Goal: Task Accomplishment & Management: Use online tool/utility

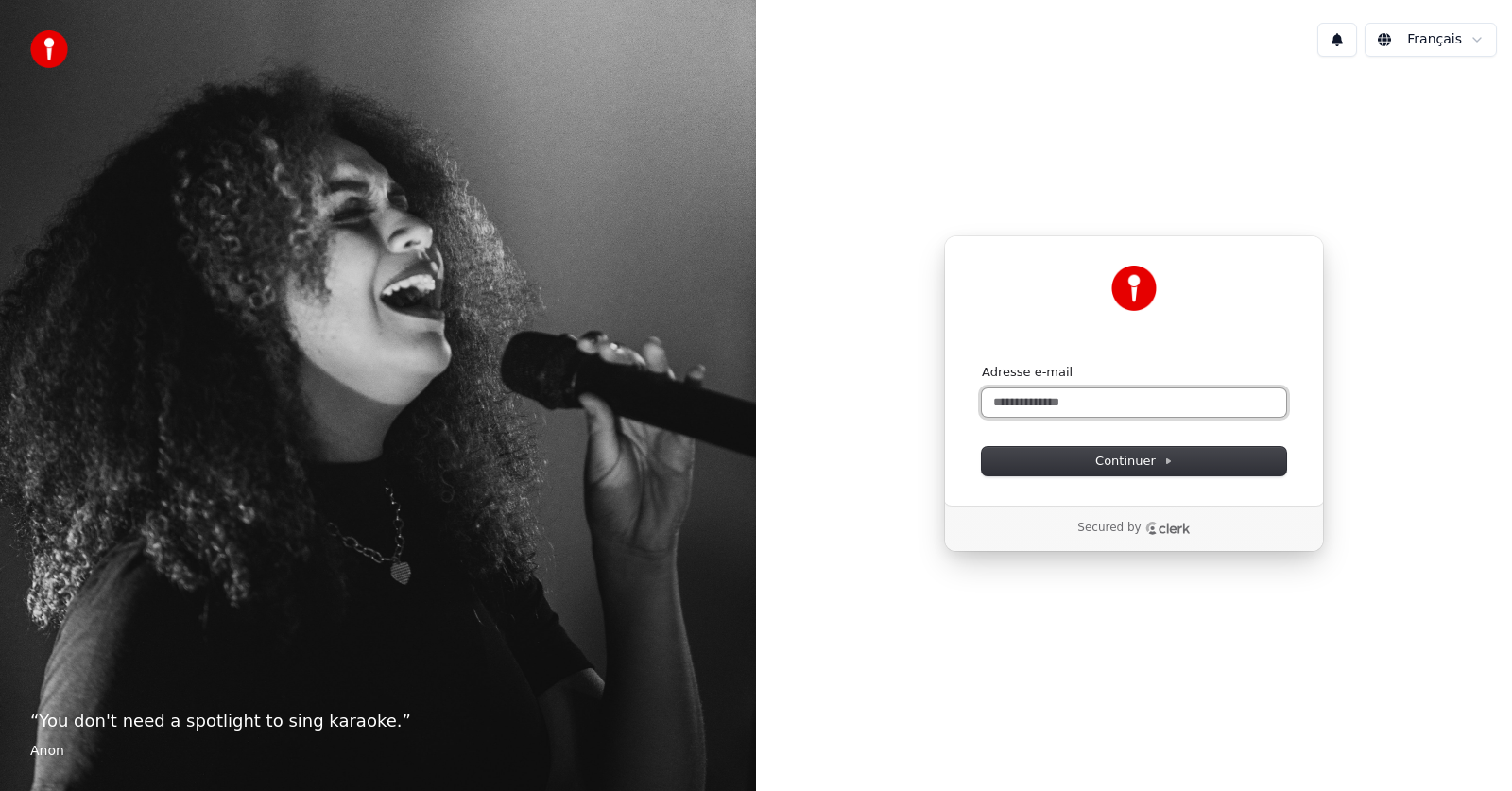
click at [1055, 407] on input "Adresse e-mail" at bounding box center [1133, 402] width 304 height 28
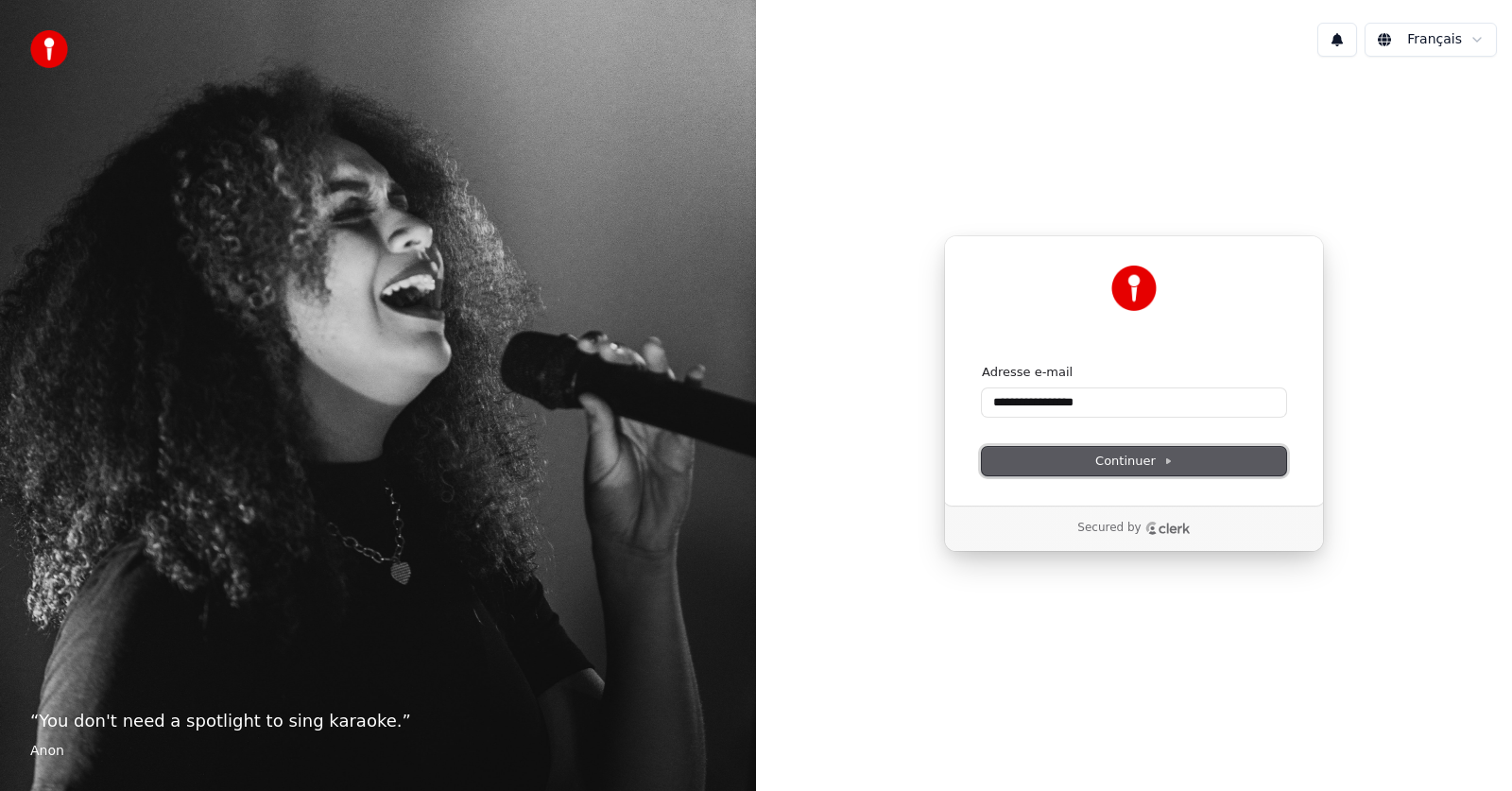
click at [1106, 463] on span "Continuer" at bounding box center [1134, 462] width 78 height 17
type input "**********"
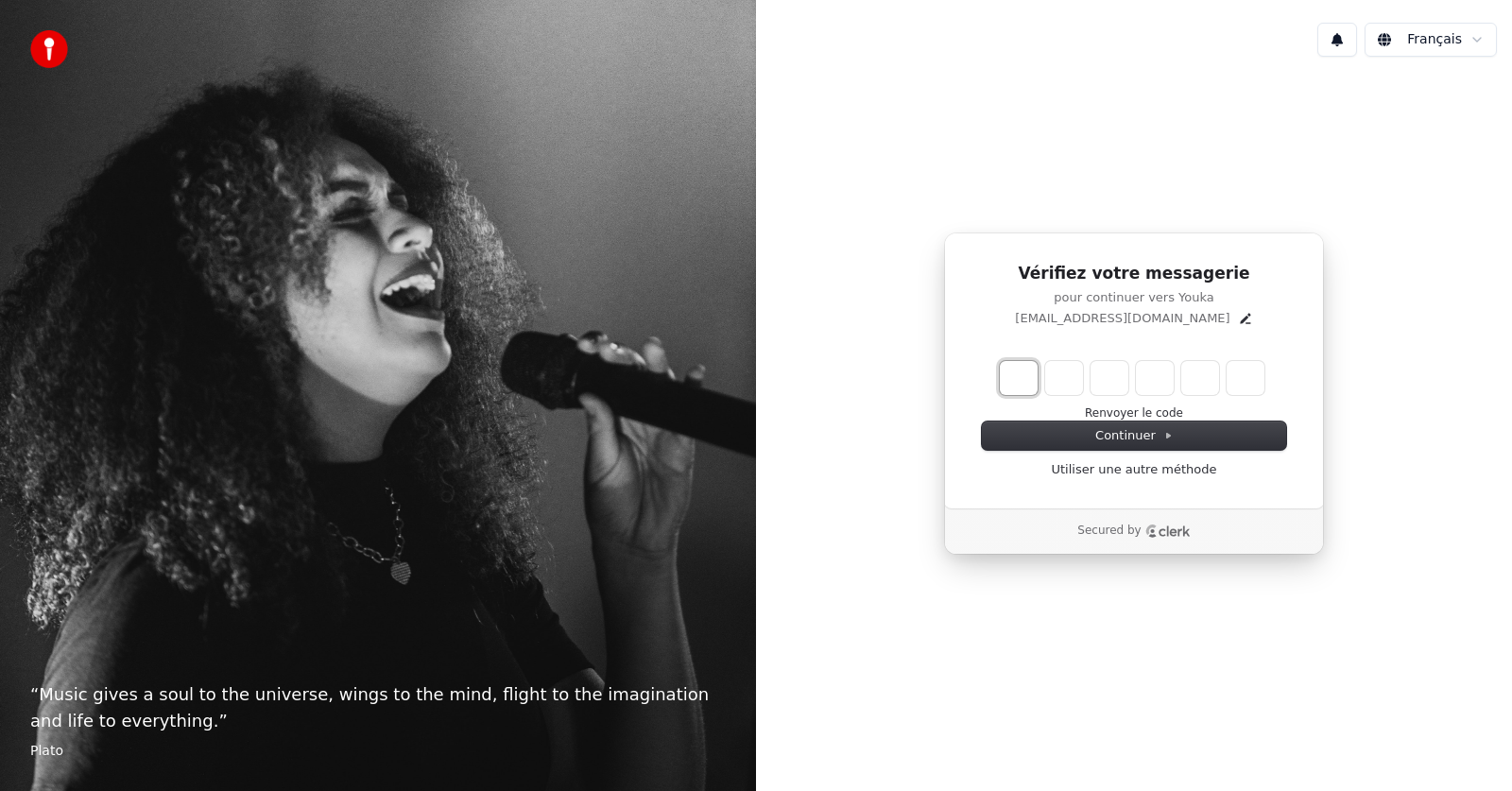
type input "*"
type input "**"
type input "*"
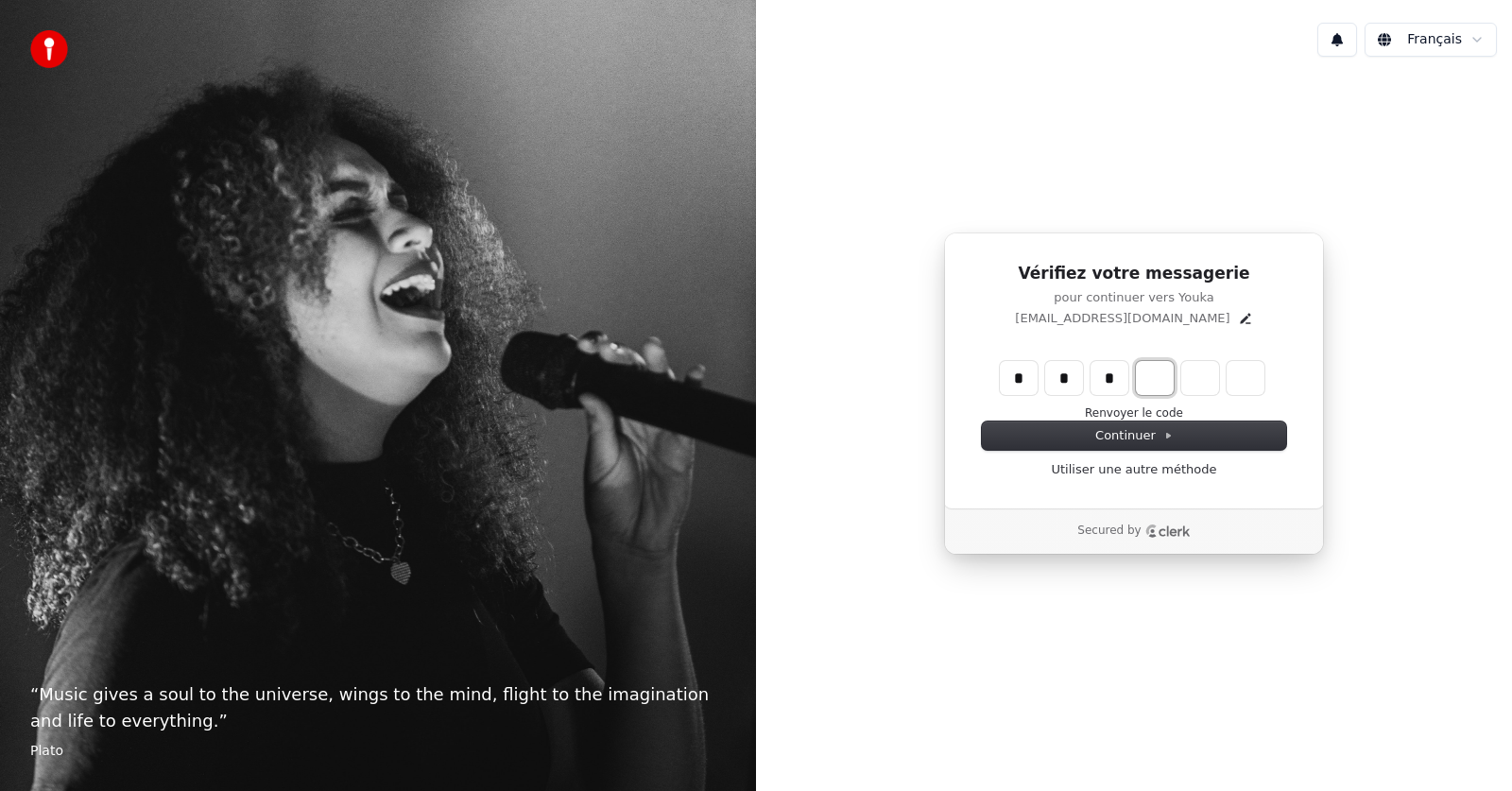
type input "***"
type input "*"
type input "****"
type input "*"
type input "******"
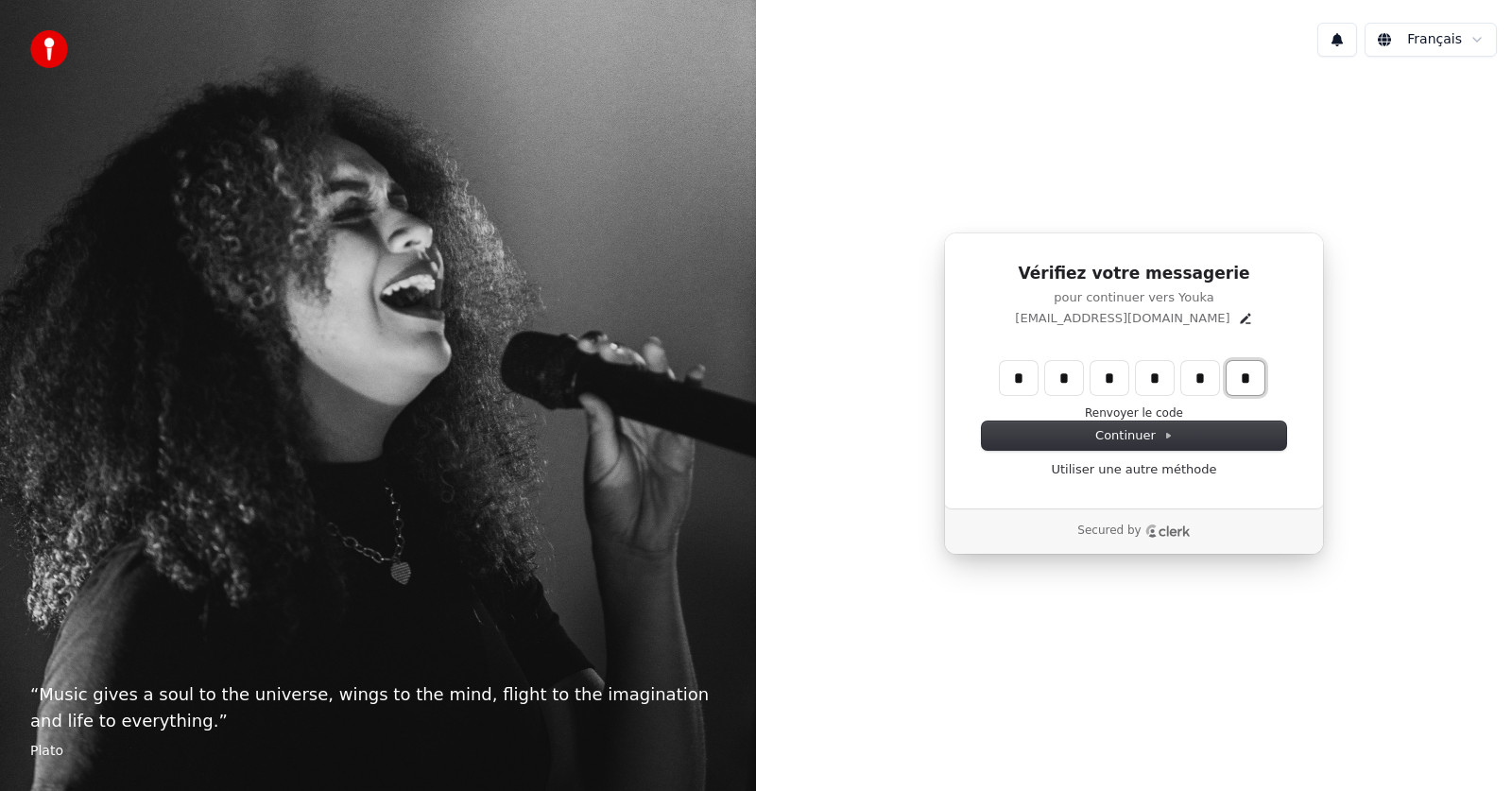
type input "*"
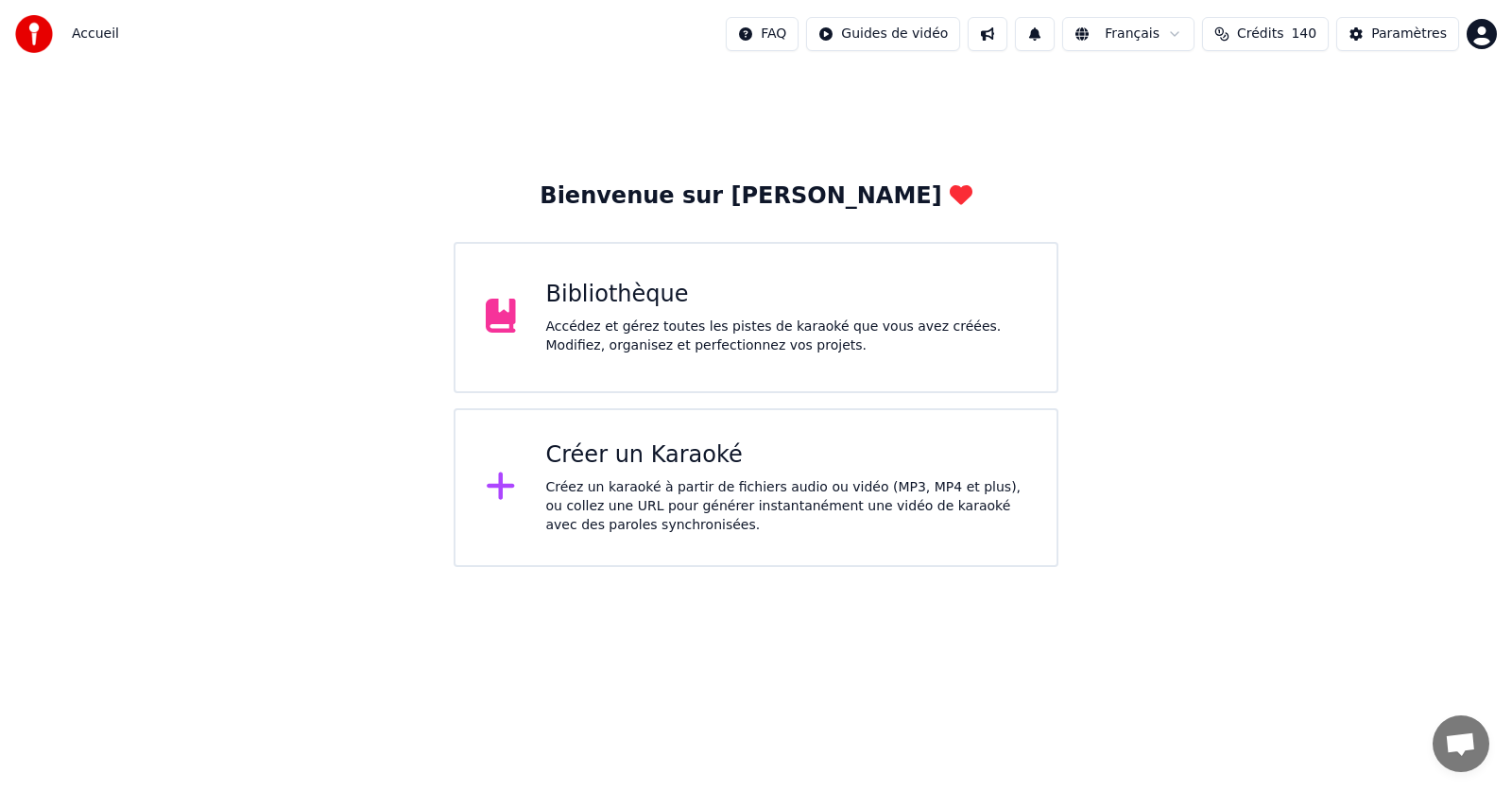
click at [726, 329] on div "Accédez et gérez toutes les pistes de karaoké que vous avez créées. Modifiez, o…" at bounding box center [786, 336] width 481 height 38
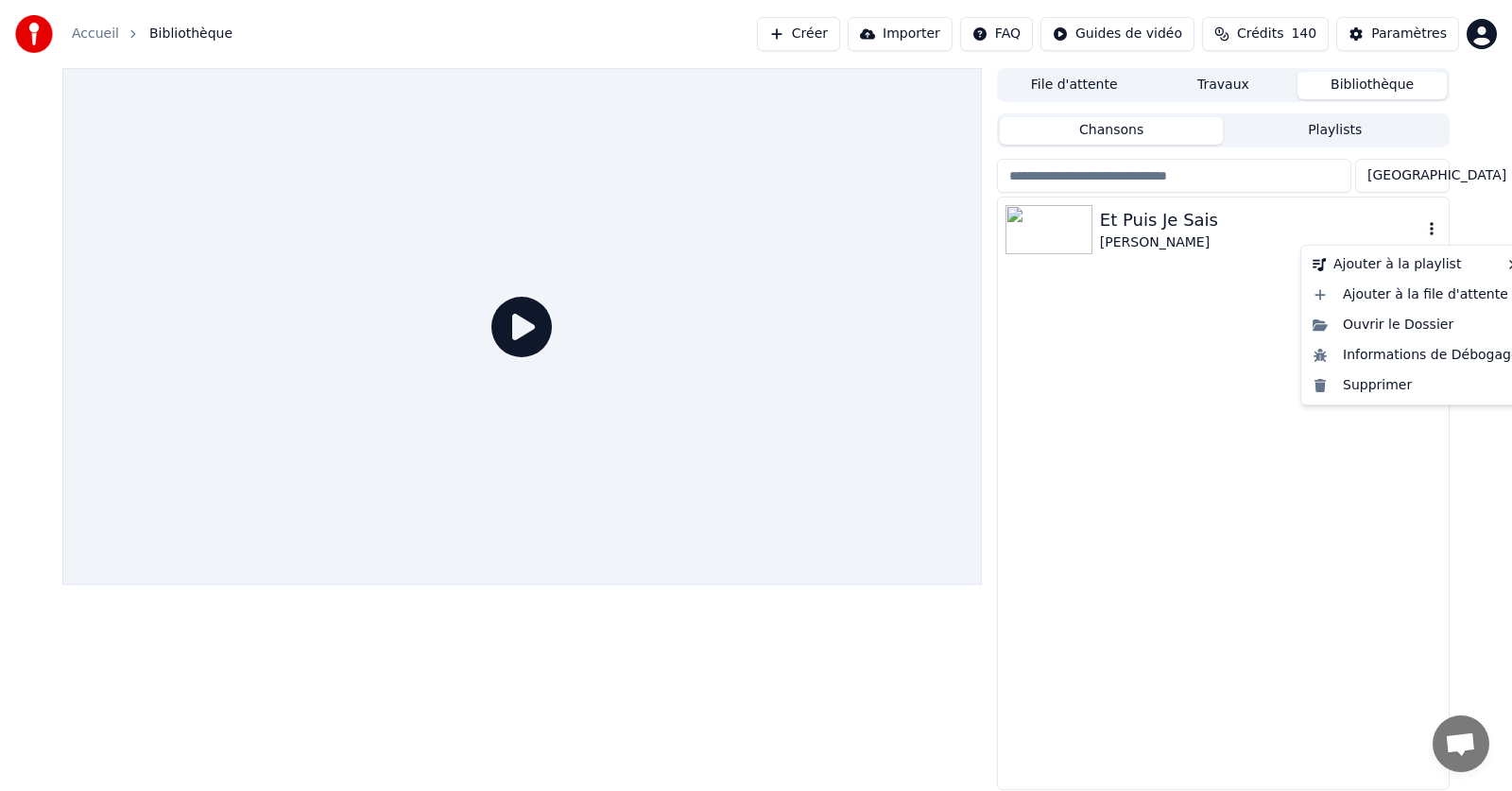
click at [1435, 226] on icon "button" at bounding box center [1430, 229] width 18 height 16
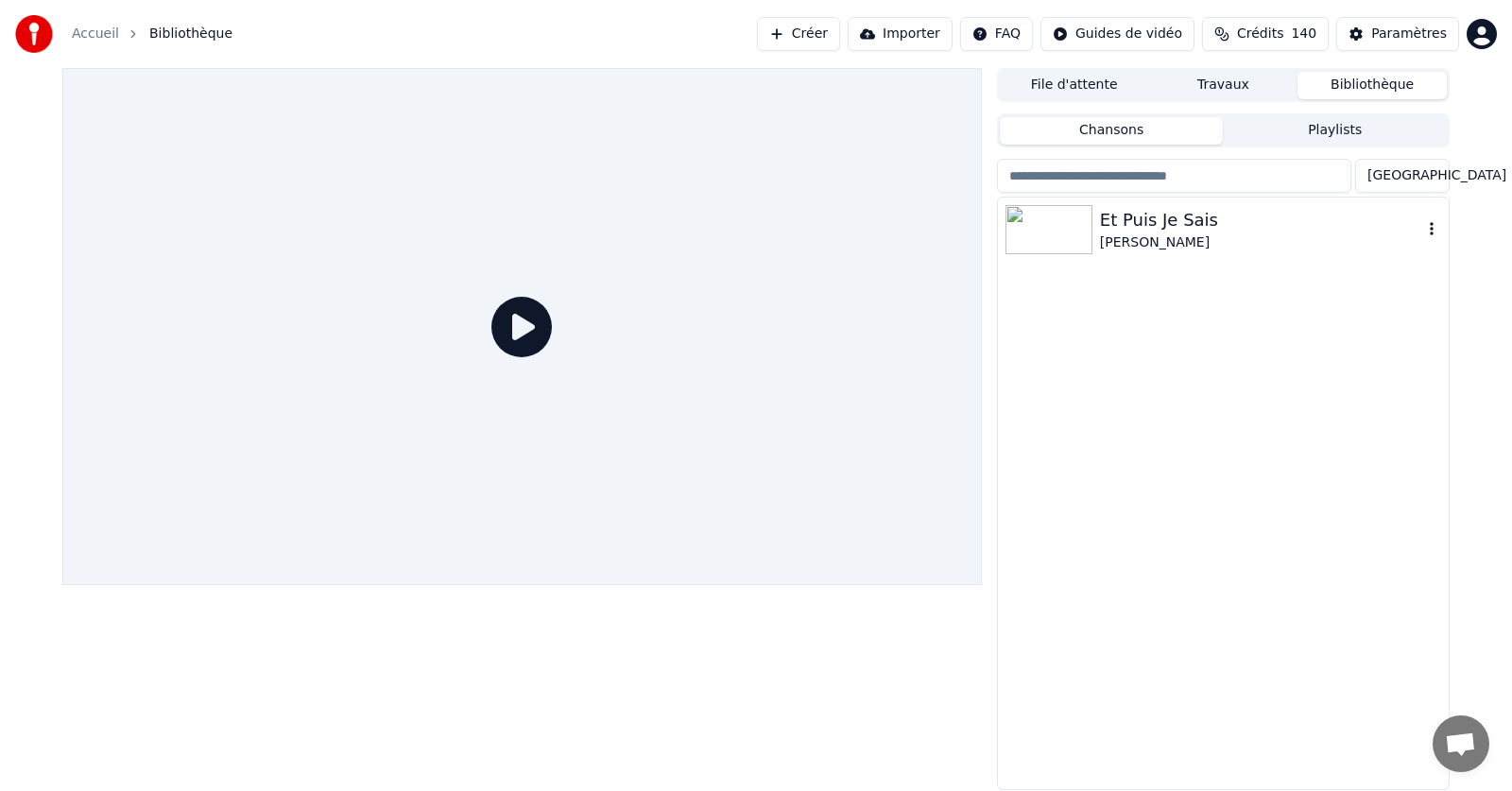
click at [1428, 226] on icon "button" at bounding box center [1430, 229] width 18 height 16
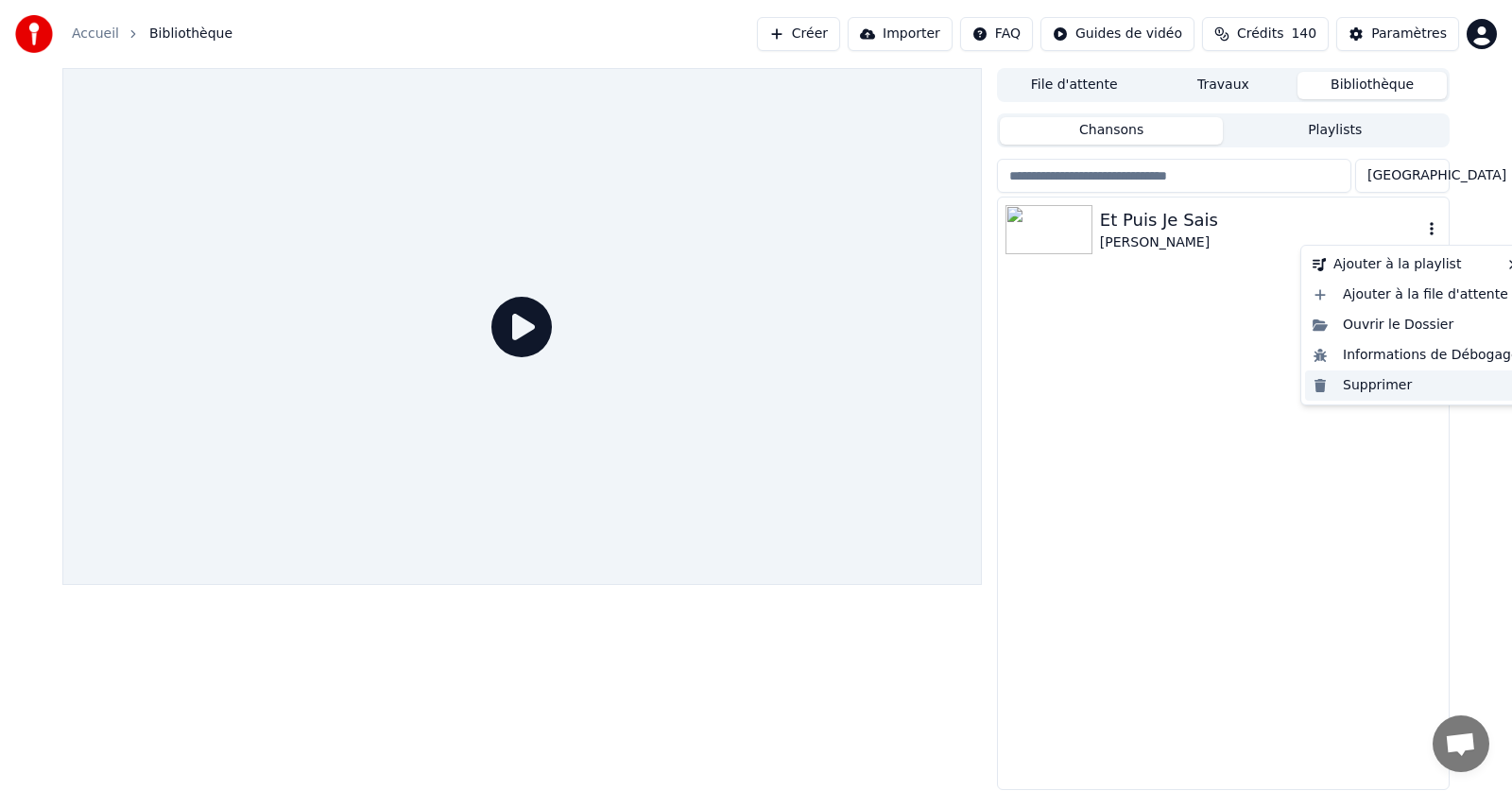
click at [1380, 387] on div "Supprimer" at bounding box center [1416, 385] width 222 height 30
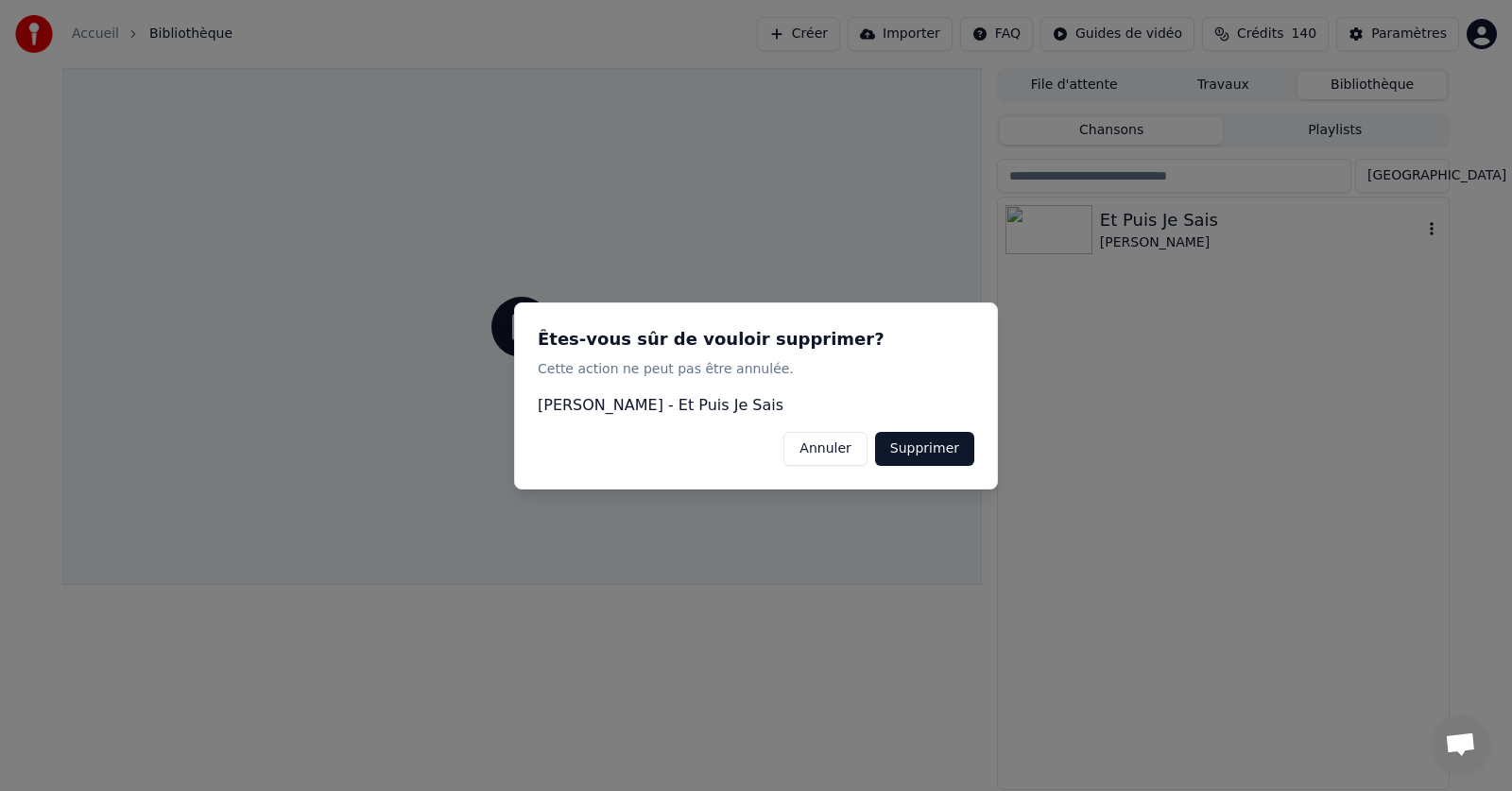
click at [942, 450] on button "Supprimer" at bounding box center [924, 447] width 99 height 34
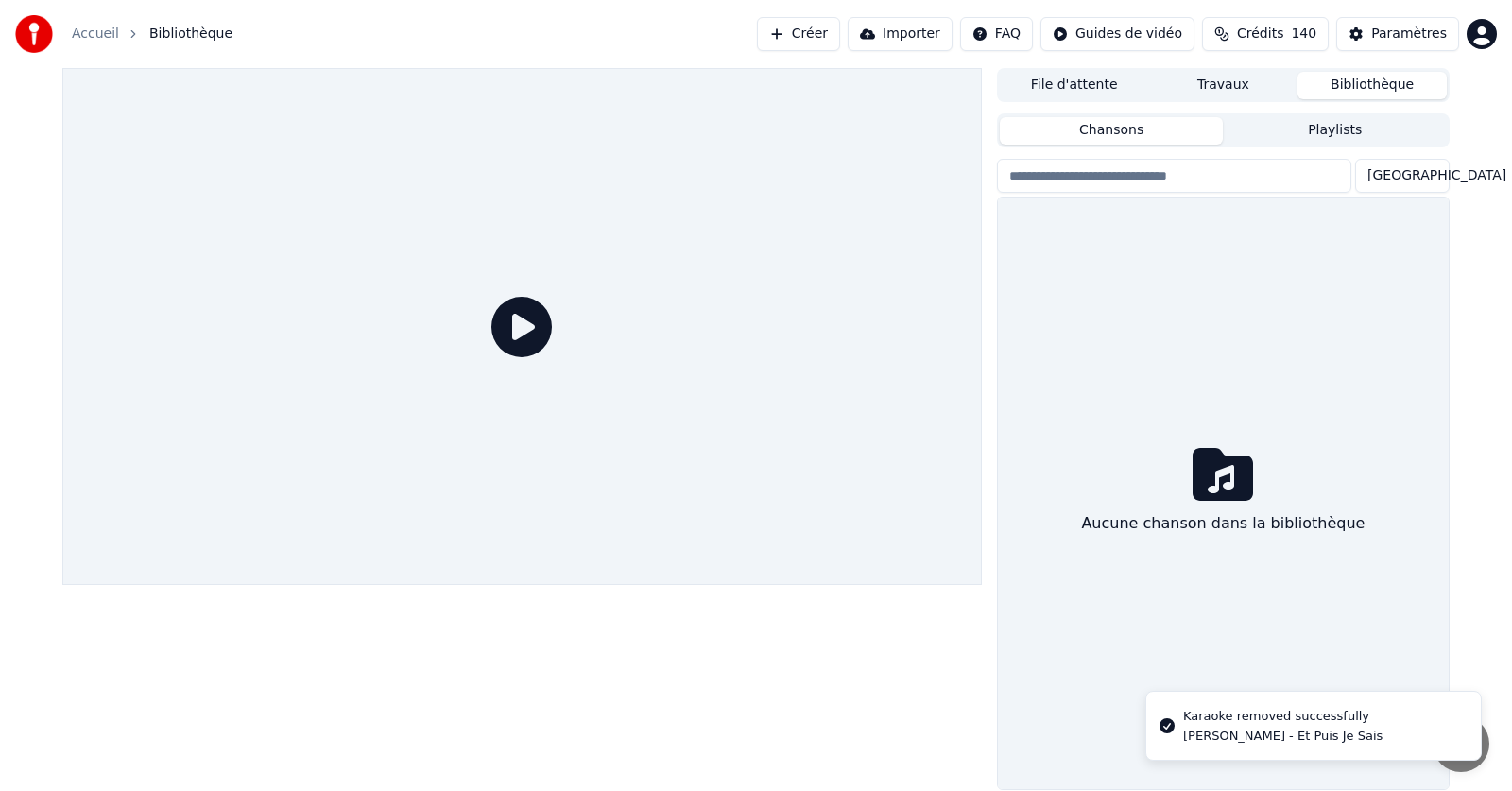
click at [98, 33] on link "Accueil" at bounding box center [95, 33] width 48 height 18
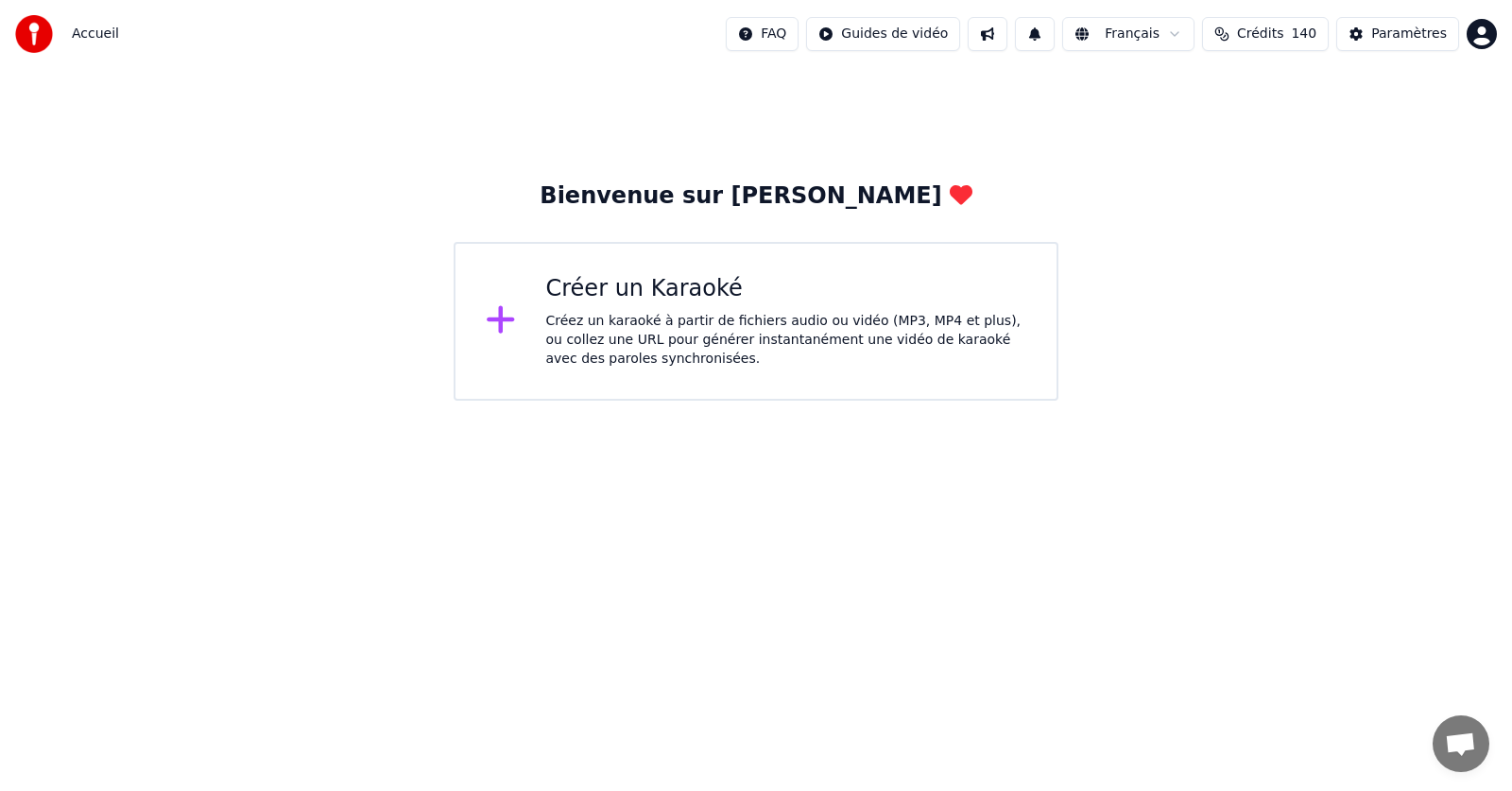
click at [621, 310] on div "Créer un Karaoké Créez un karaoké à partir de fichiers audio ou vidéo (MP3, MP4…" at bounding box center [786, 321] width 481 height 94
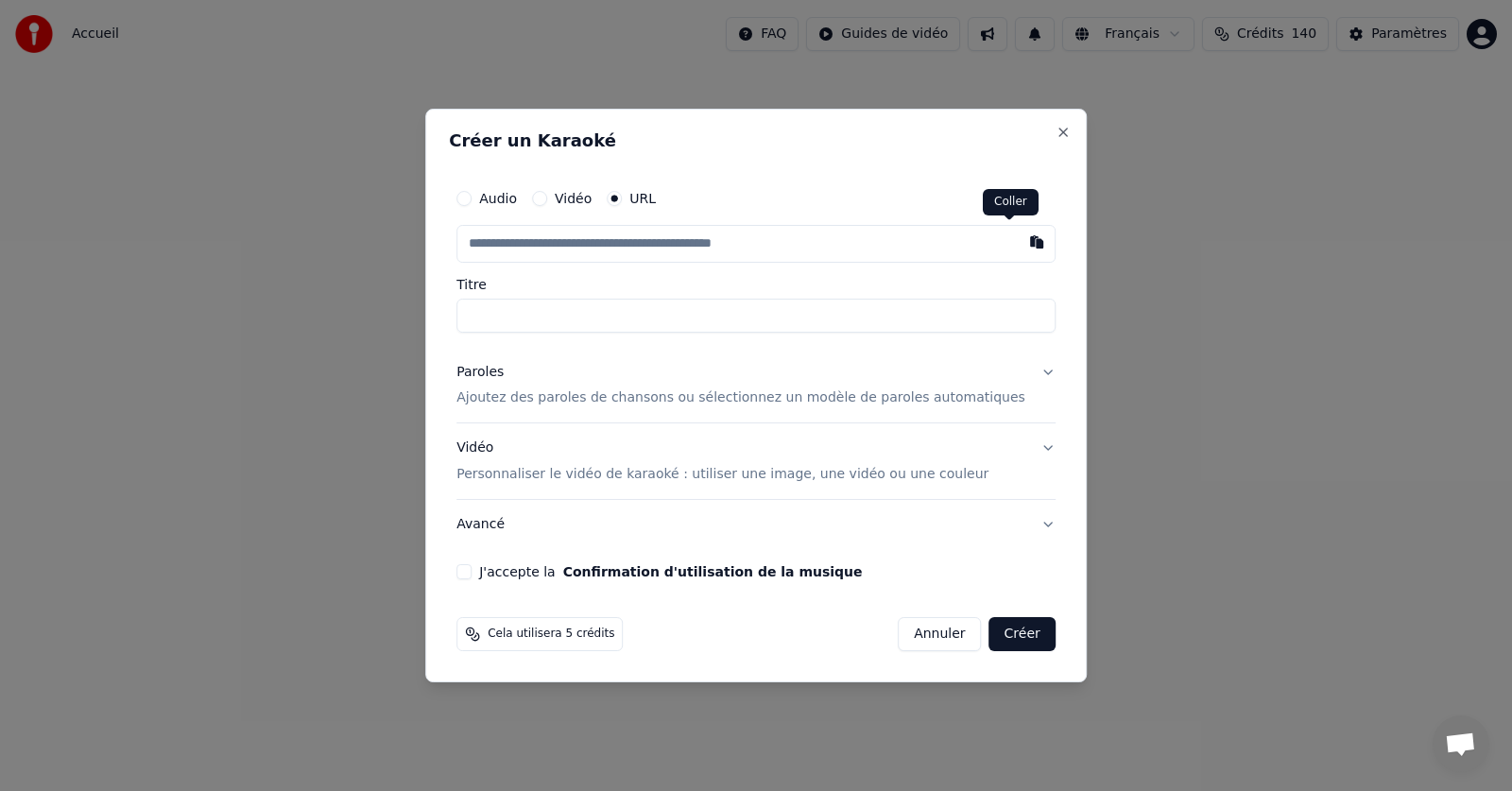
click at [1017, 240] on button "button" at bounding box center [1036, 241] width 38 height 34
type input "**********"
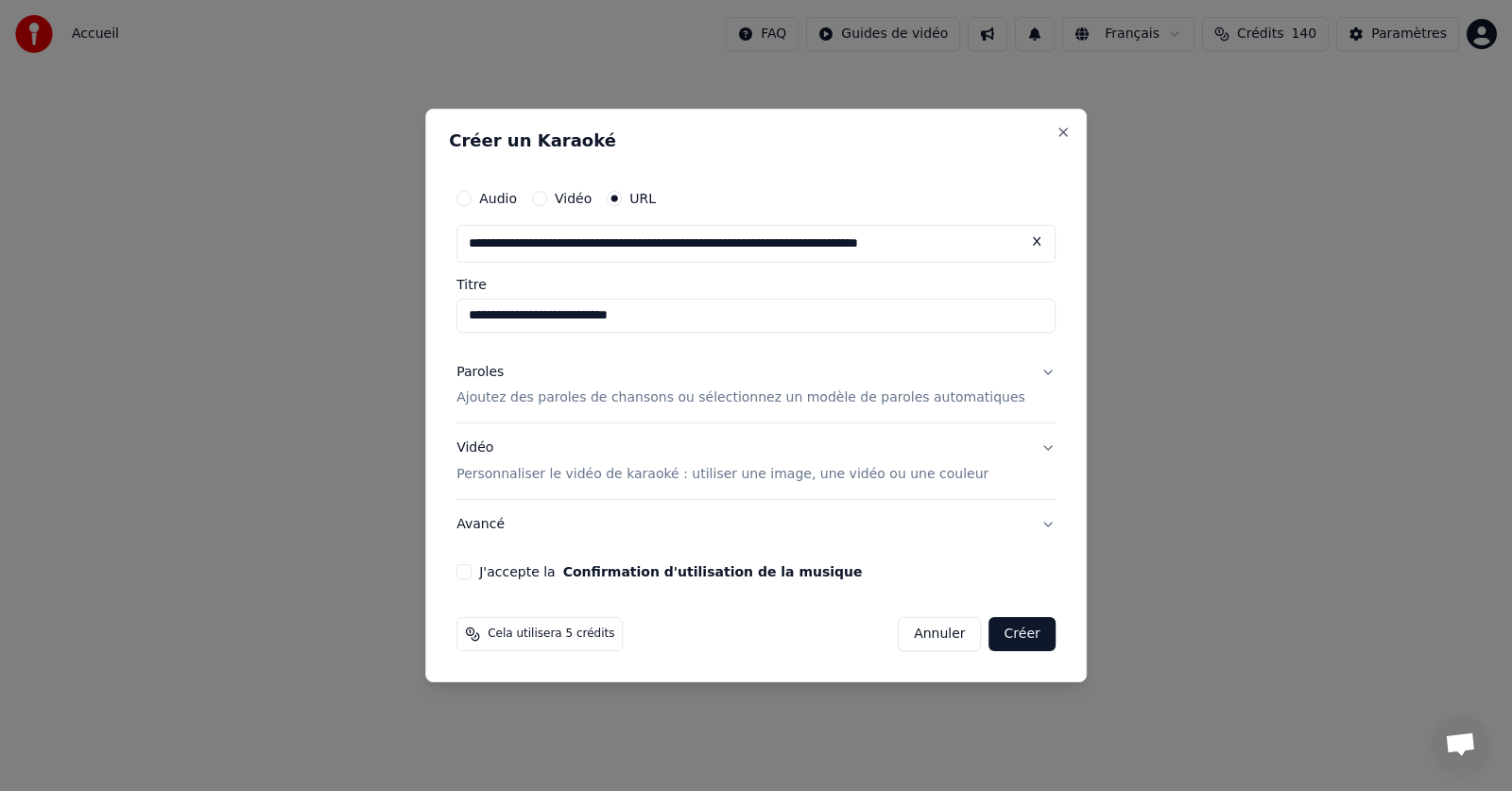
type input "**********"
click at [601, 401] on p "Ajoutez des paroles de chansons ou sélectionnez un modèle de paroles automatiqu…" at bounding box center [740, 398] width 568 height 18
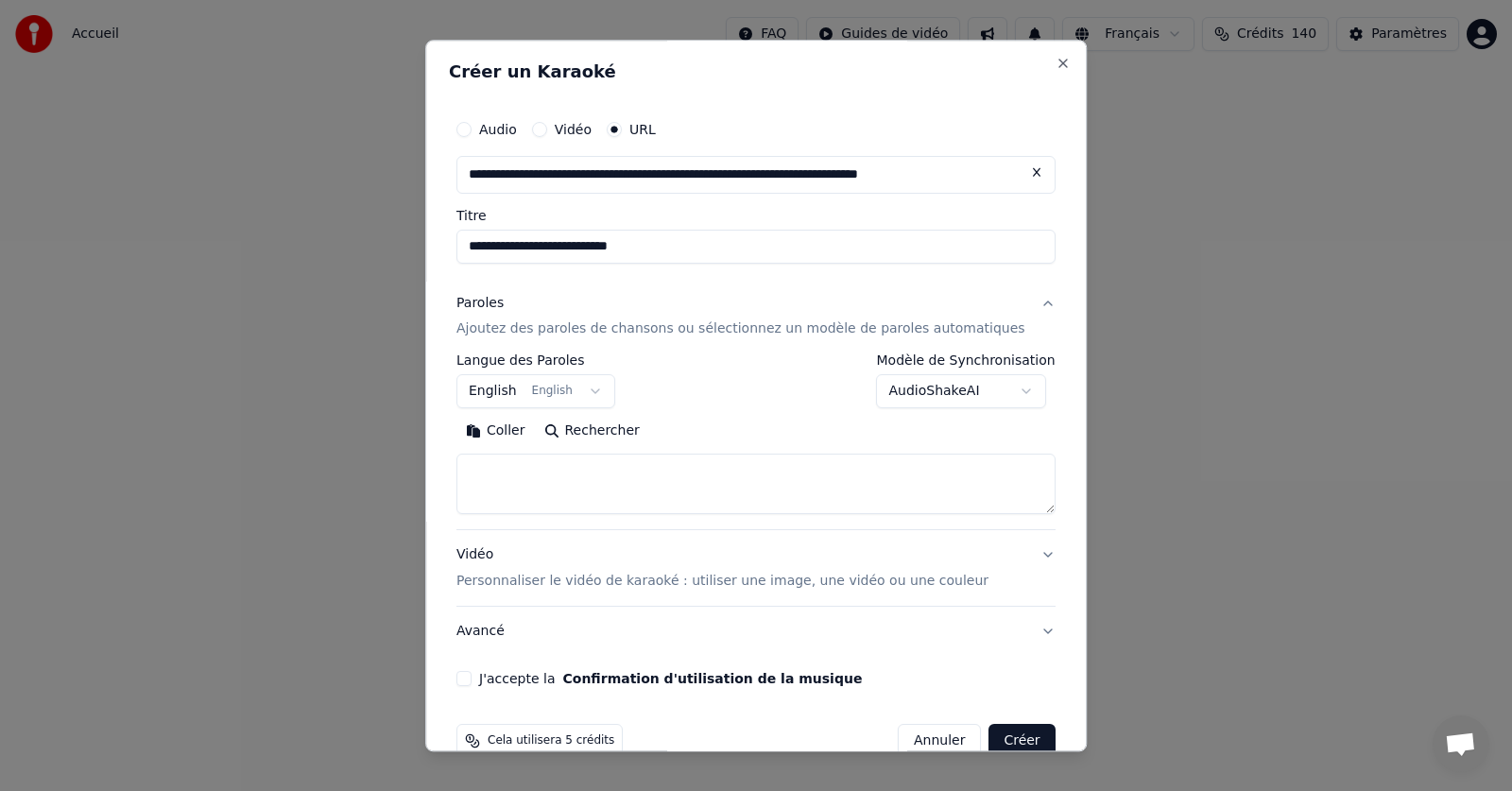
click at [610, 386] on button "English English" at bounding box center [535, 392] width 158 height 34
click at [609, 387] on button "English English" at bounding box center [535, 392] width 158 height 34
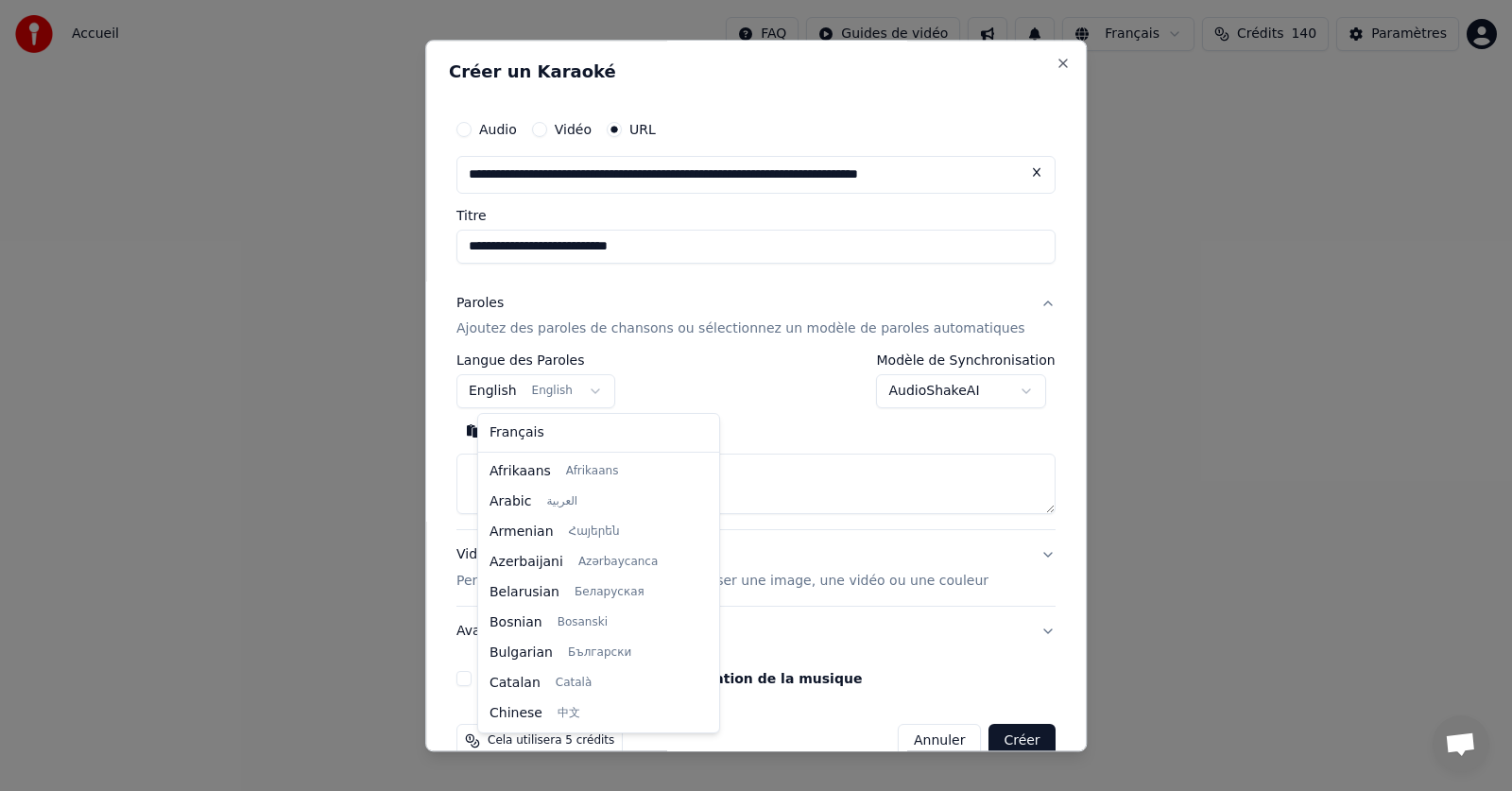
scroll to position [152, 0]
select select "**"
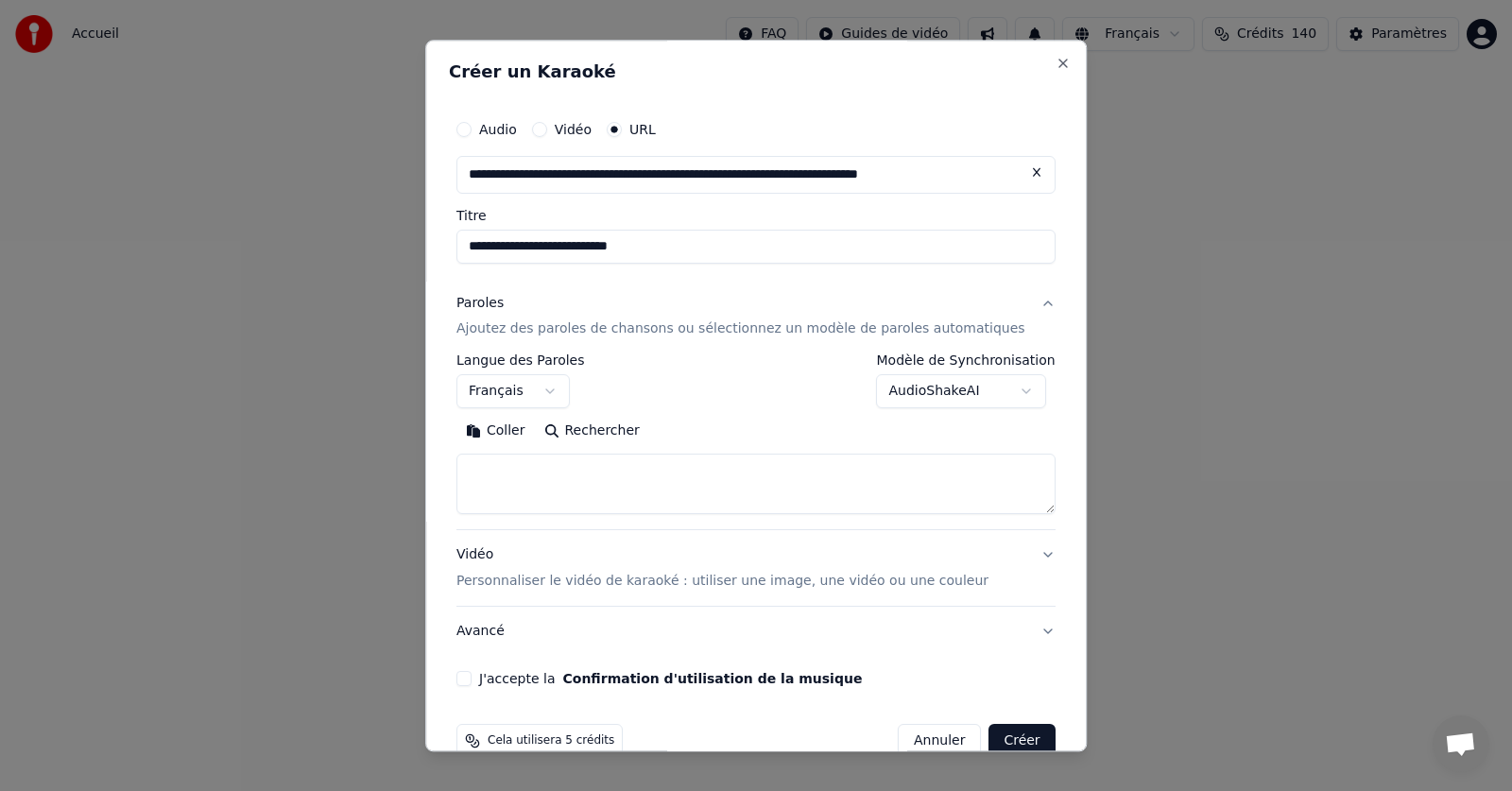
click at [523, 433] on button "Coller" at bounding box center [496, 431] width 79 height 30
click at [471, 676] on button "J'accepte la Confirmation d'utilisation de la musique" at bounding box center [464, 679] width 16 height 16
click at [989, 734] on button "Créer" at bounding box center [1022, 741] width 66 height 34
type textarea "**********"
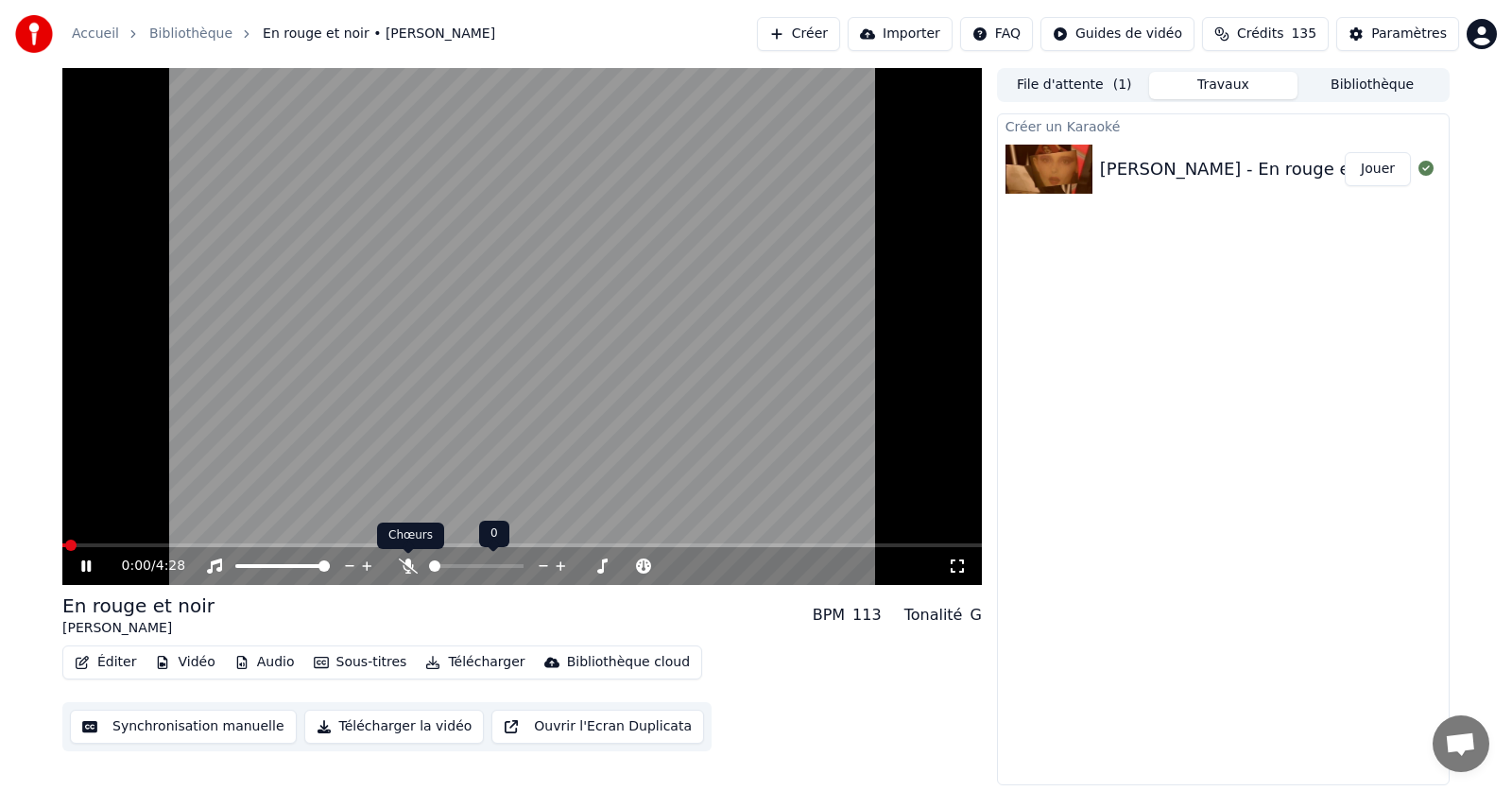
click at [402, 567] on icon at bounding box center [407, 567] width 18 height 16
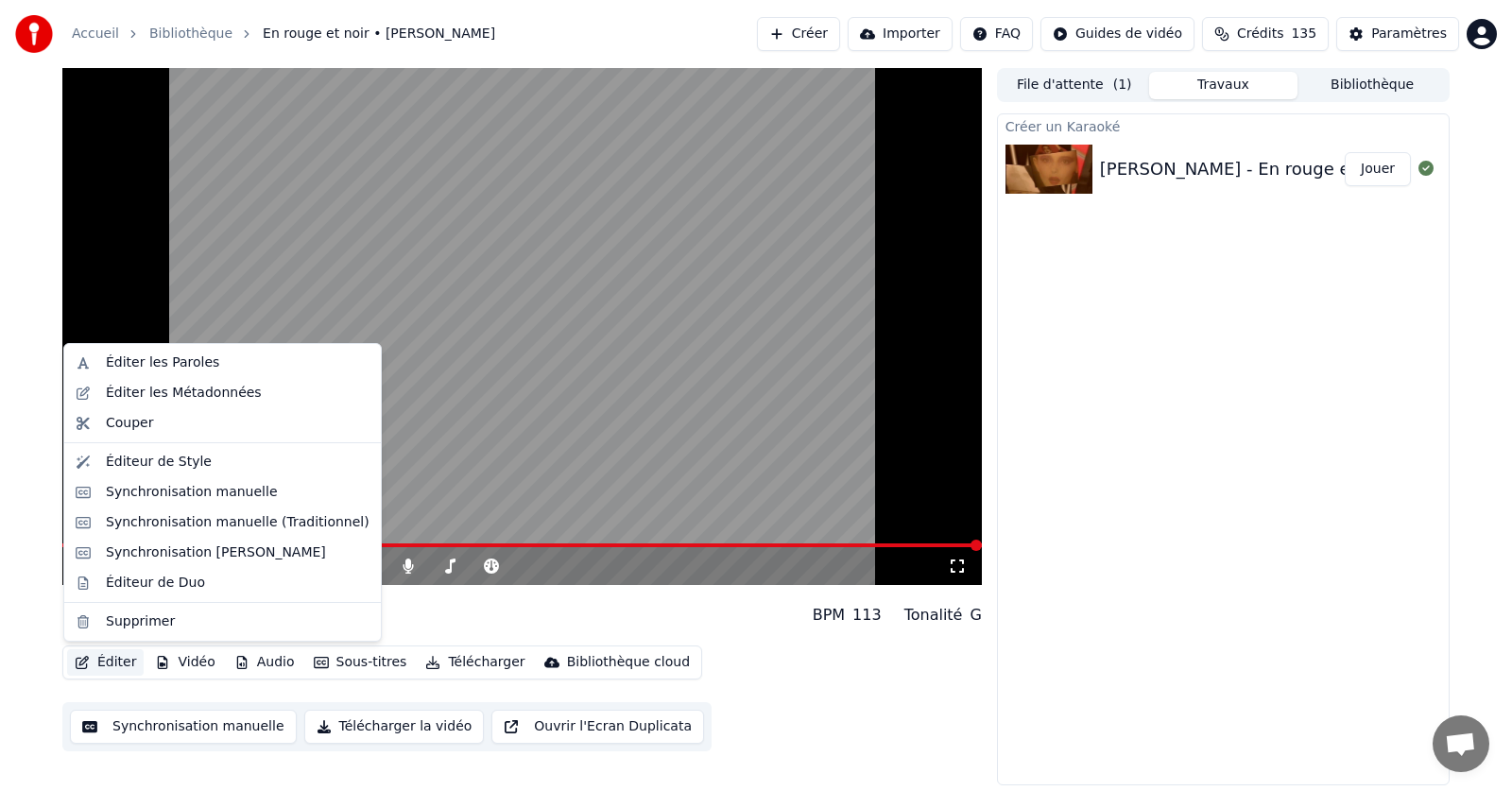
click at [114, 663] on button "Éditer" at bounding box center [105, 662] width 77 height 26
click at [145, 363] on div "Éditer les Paroles" at bounding box center [162, 362] width 114 height 18
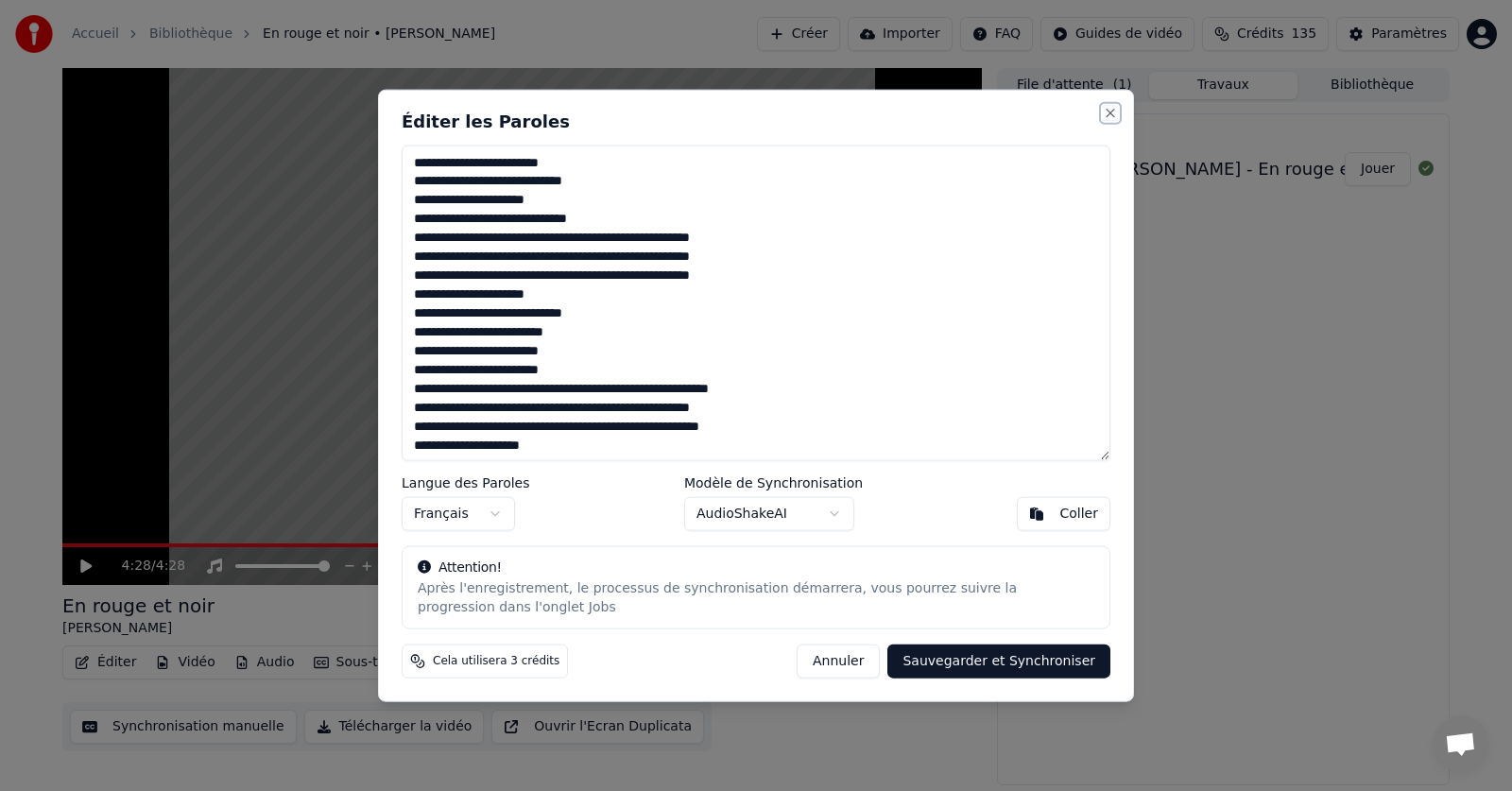
click at [1112, 119] on button "Close" at bounding box center [1111, 113] width 16 height 16
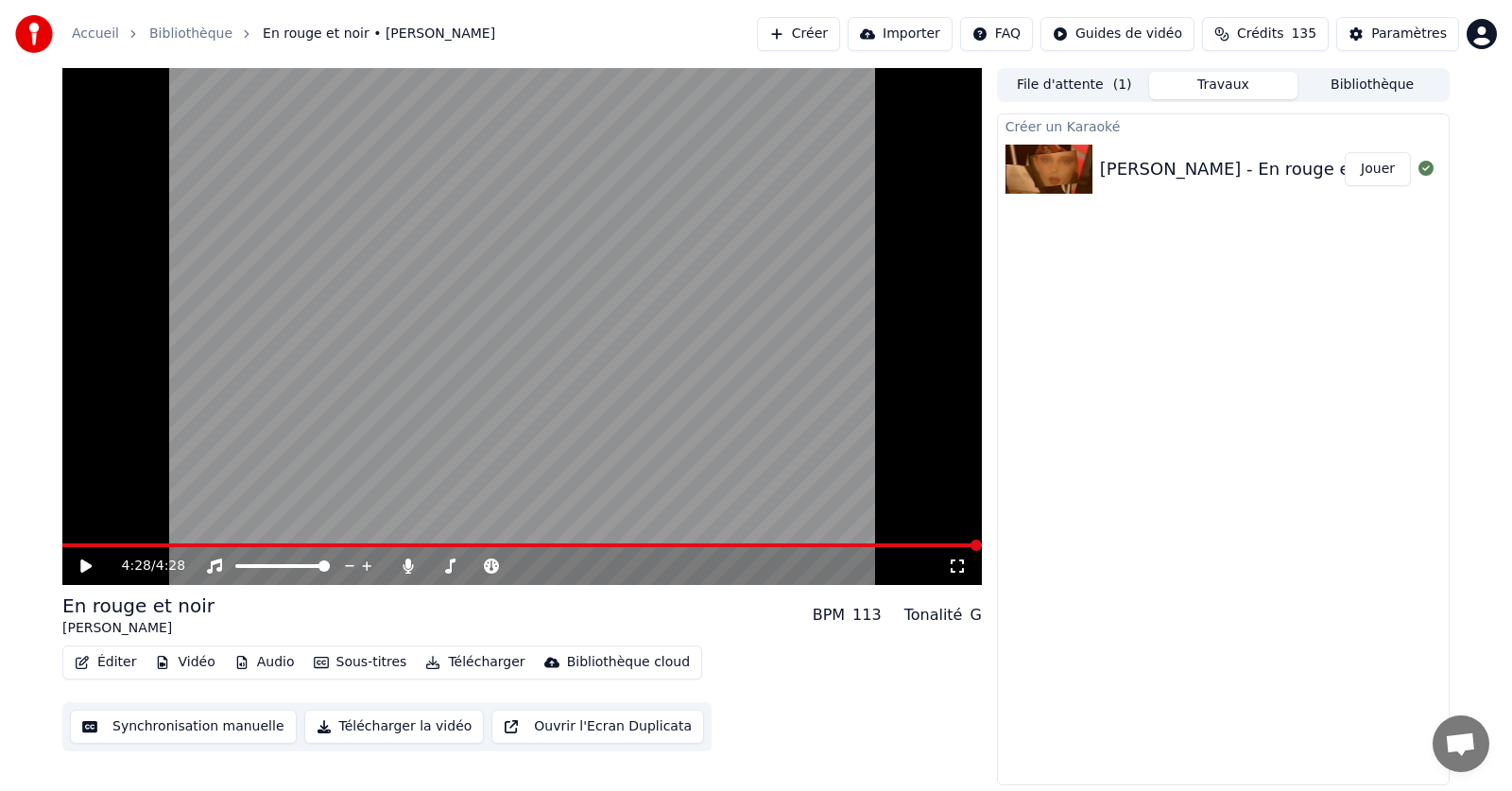
click at [82, 567] on icon at bounding box center [86, 567] width 12 height 14
click at [92, 560] on icon at bounding box center [100, 567] width 45 height 16
click at [353, 545] on span at bounding box center [355, 545] width 12 height 12
click at [329, 545] on span at bounding box center [332, 545] width 12 height 12
click at [384, 545] on span at bounding box center [387, 545] width 12 height 12
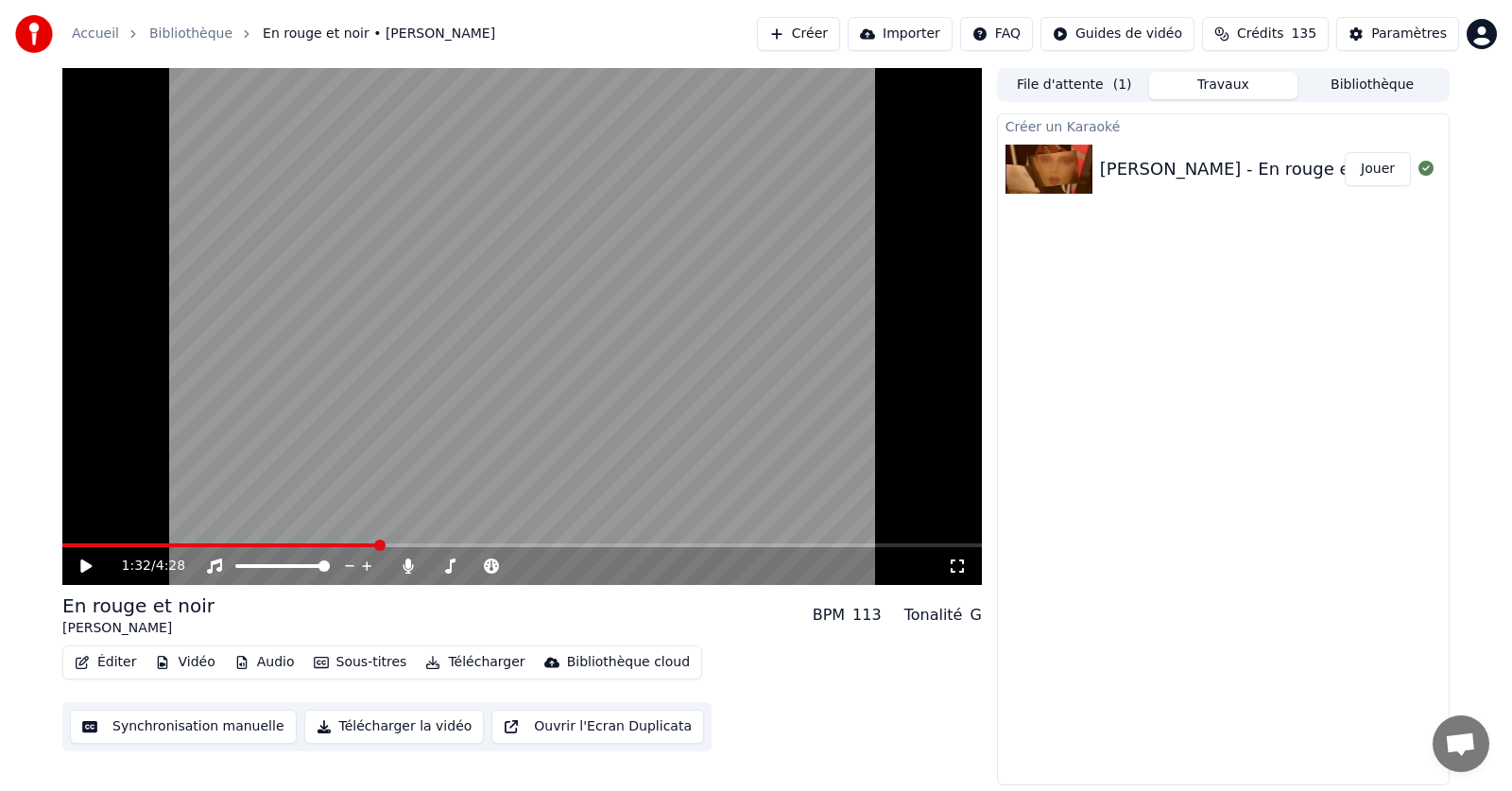
click at [378, 547] on span at bounding box center [380, 545] width 12 height 12
click at [367, 546] on span at bounding box center [369, 545] width 12 height 12
click at [359, 548] on span at bounding box center [360, 545] width 12 height 12
click at [106, 659] on button "Éditer" at bounding box center [105, 662] width 77 height 26
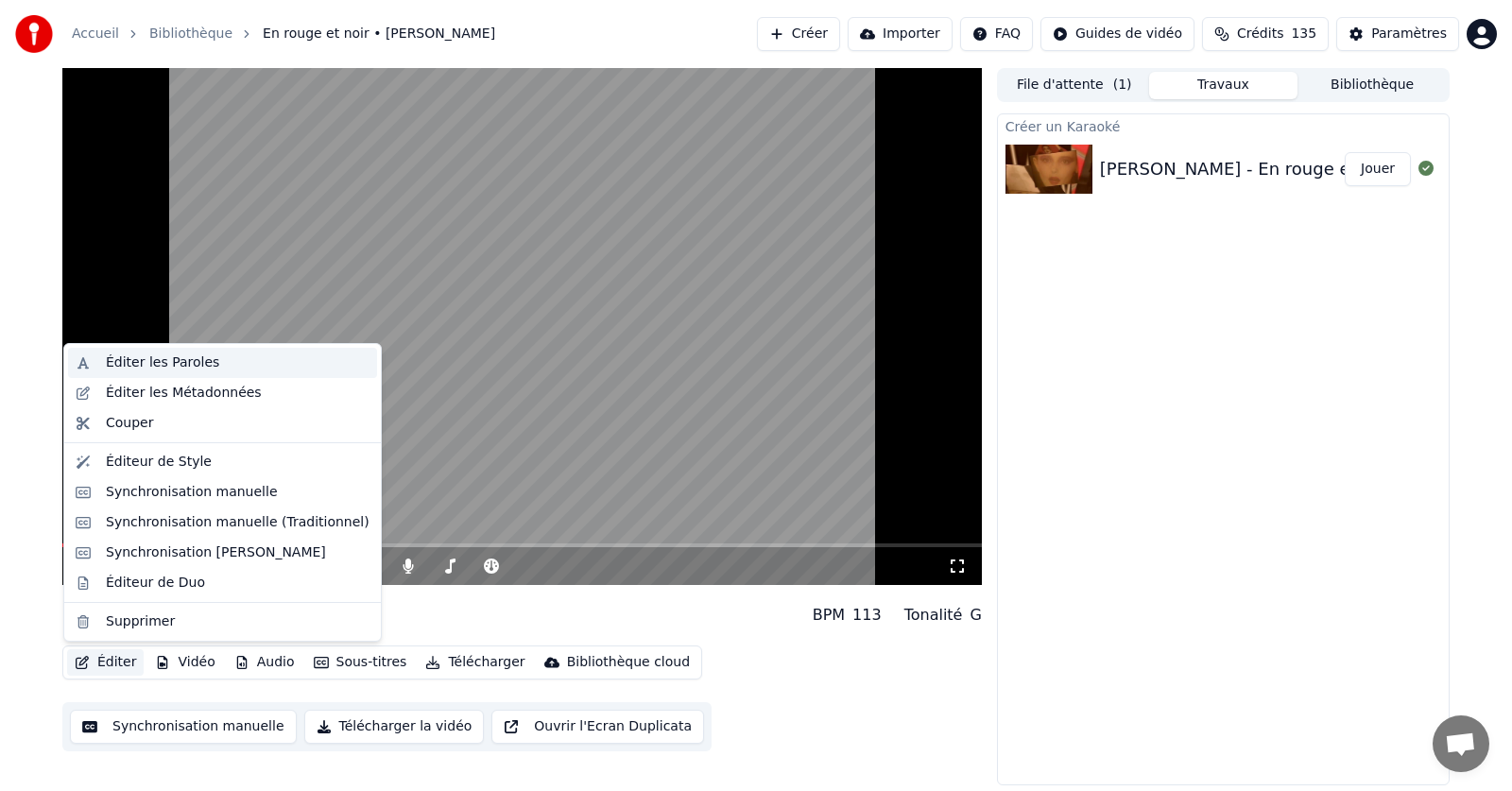
click at [138, 363] on div "Éditer les Paroles" at bounding box center [162, 362] width 114 height 18
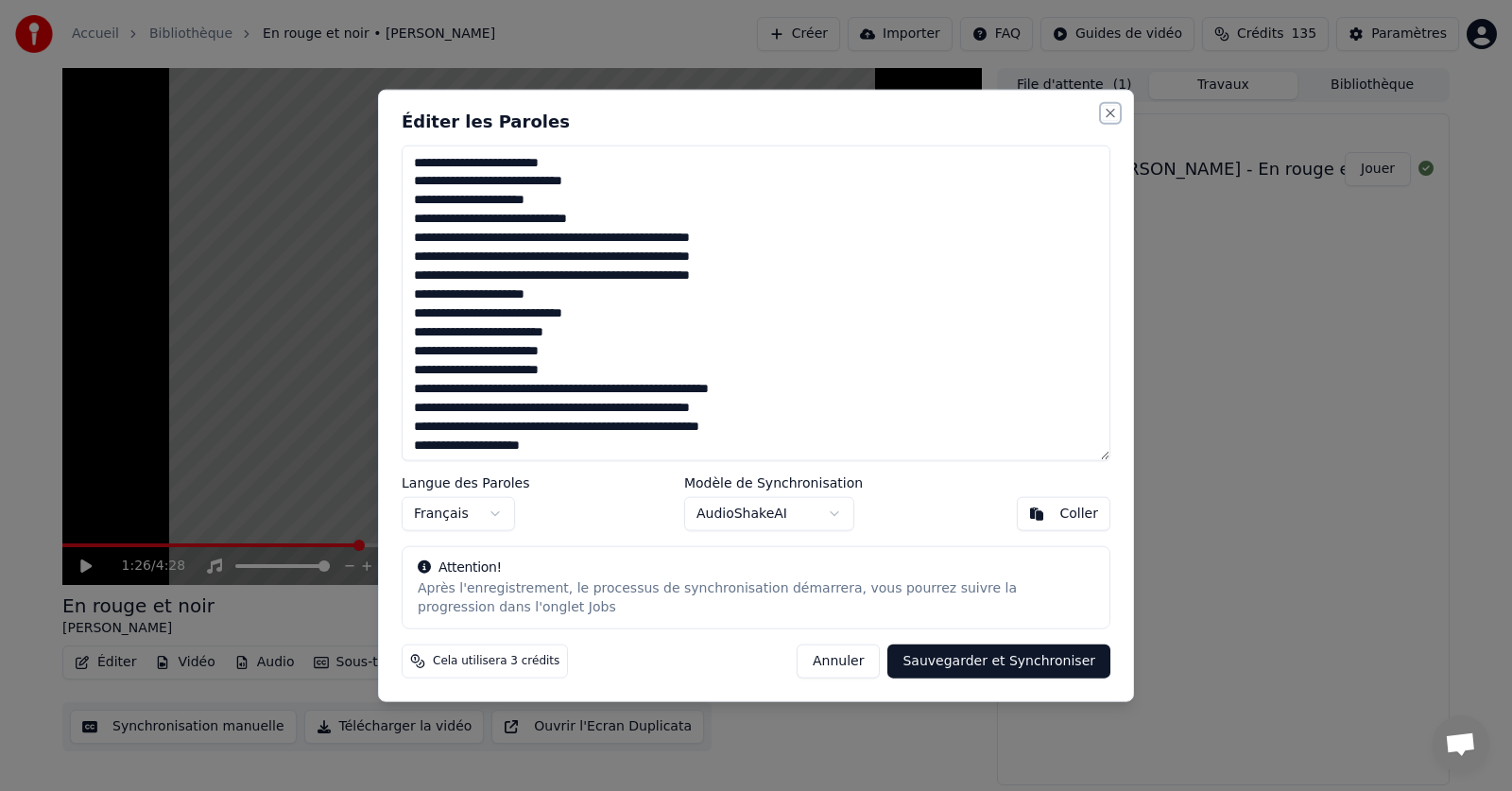
click at [1109, 111] on button "Close" at bounding box center [1111, 113] width 16 height 16
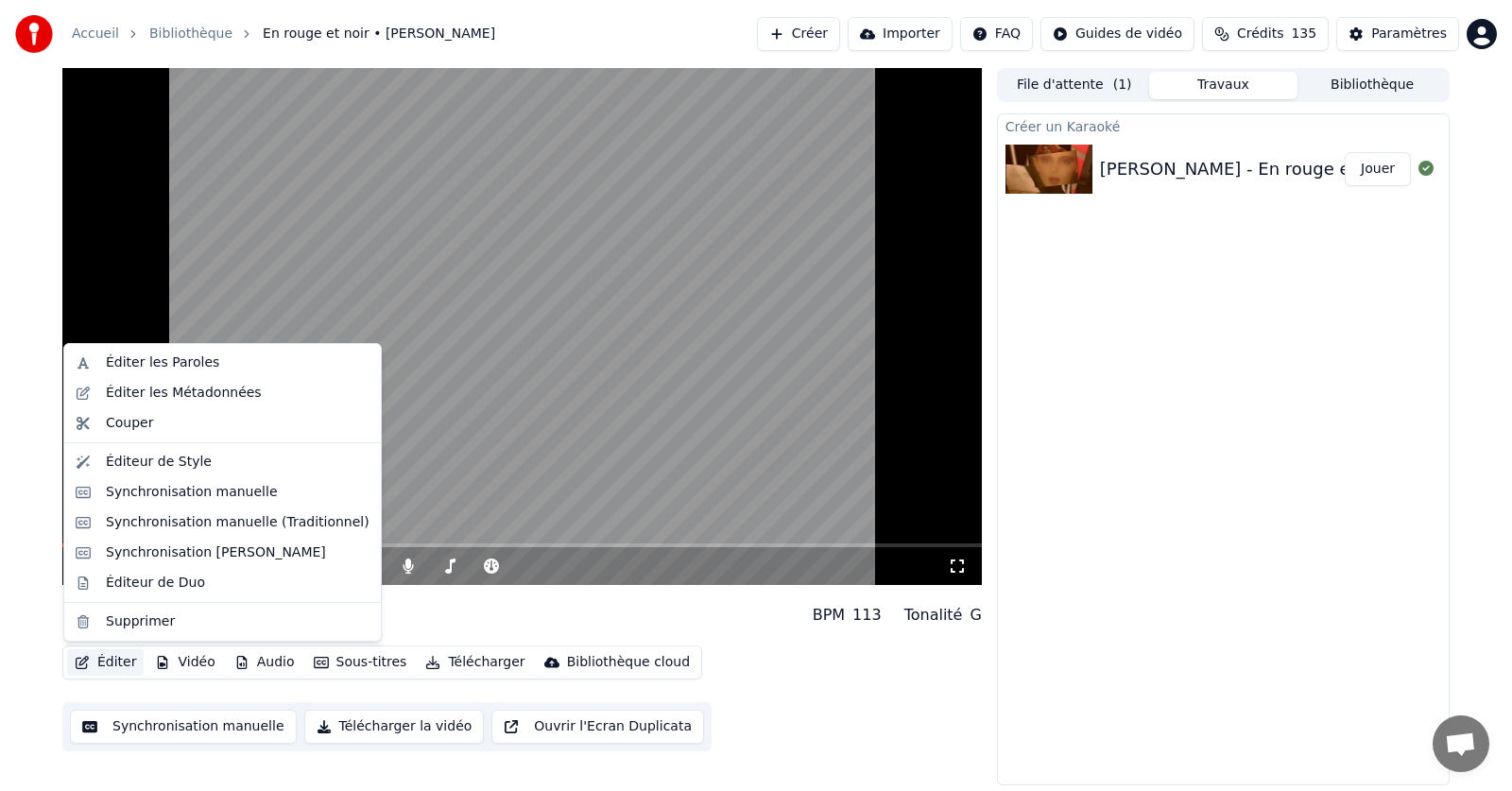
click at [114, 666] on button "Éditer" at bounding box center [105, 662] width 77 height 26
click at [126, 362] on div "Éditer les Paroles" at bounding box center [162, 362] width 114 height 18
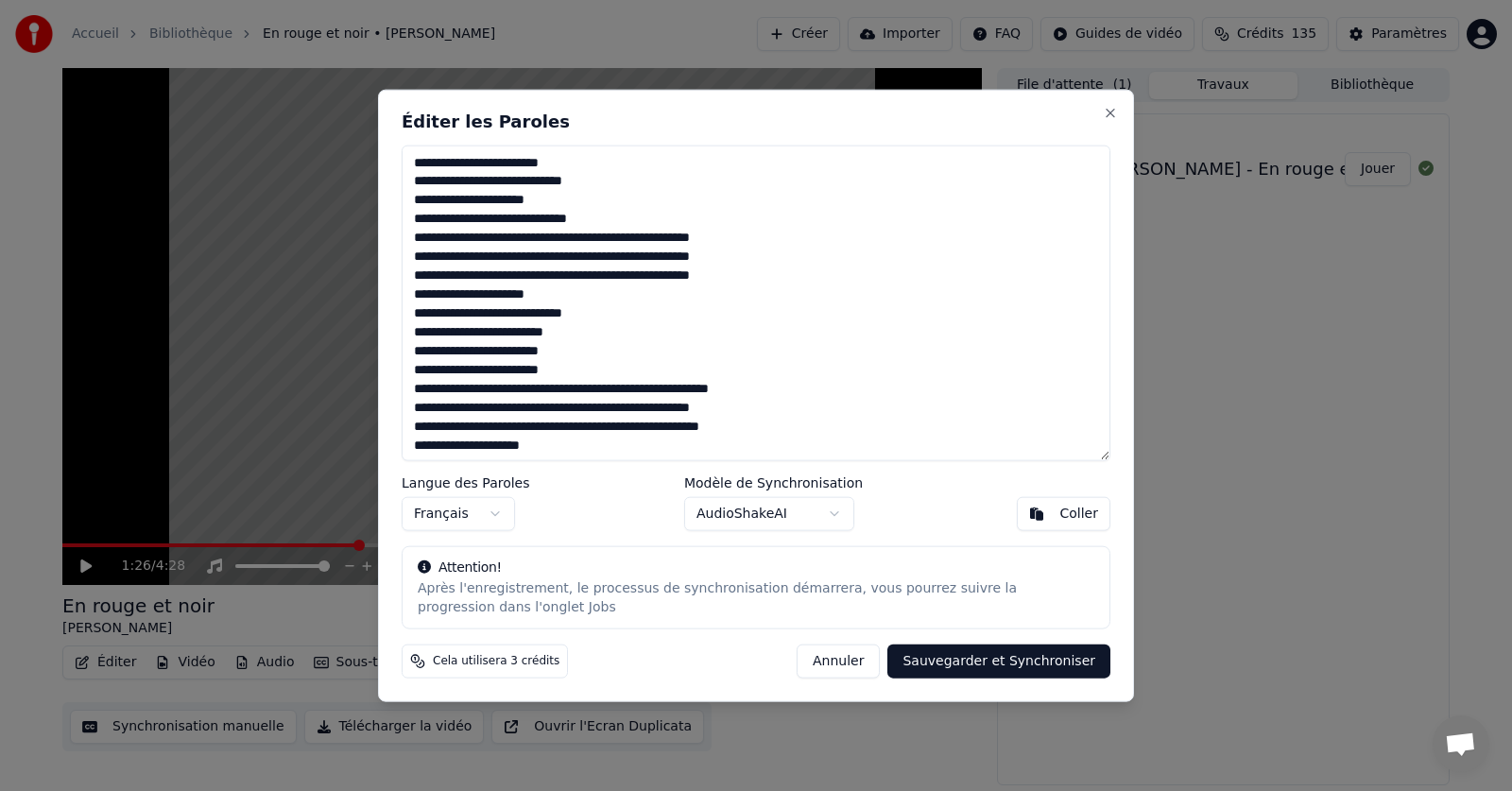
drag, startPoint x: 638, startPoint y: 112, endPoint x: 652, endPoint y: 120, distance: 16.1
click at [652, 120] on div "Éditer les Paroles Langue des Paroles Français Modèle de Synchronisation AudioS…" at bounding box center [756, 395] width 756 height 613
drag, startPoint x: 649, startPoint y: 111, endPoint x: 694, endPoint y: 112, distance: 45.0
click at [694, 112] on div "Éditer les Paroles Langue des Paroles Français Modèle de Synchronisation AudioS…" at bounding box center [756, 395] width 756 height 613
drag, startPoint x: 601, startPoint y: 430, endPoint x: 615, endPoint y: 437, distance: 15.7
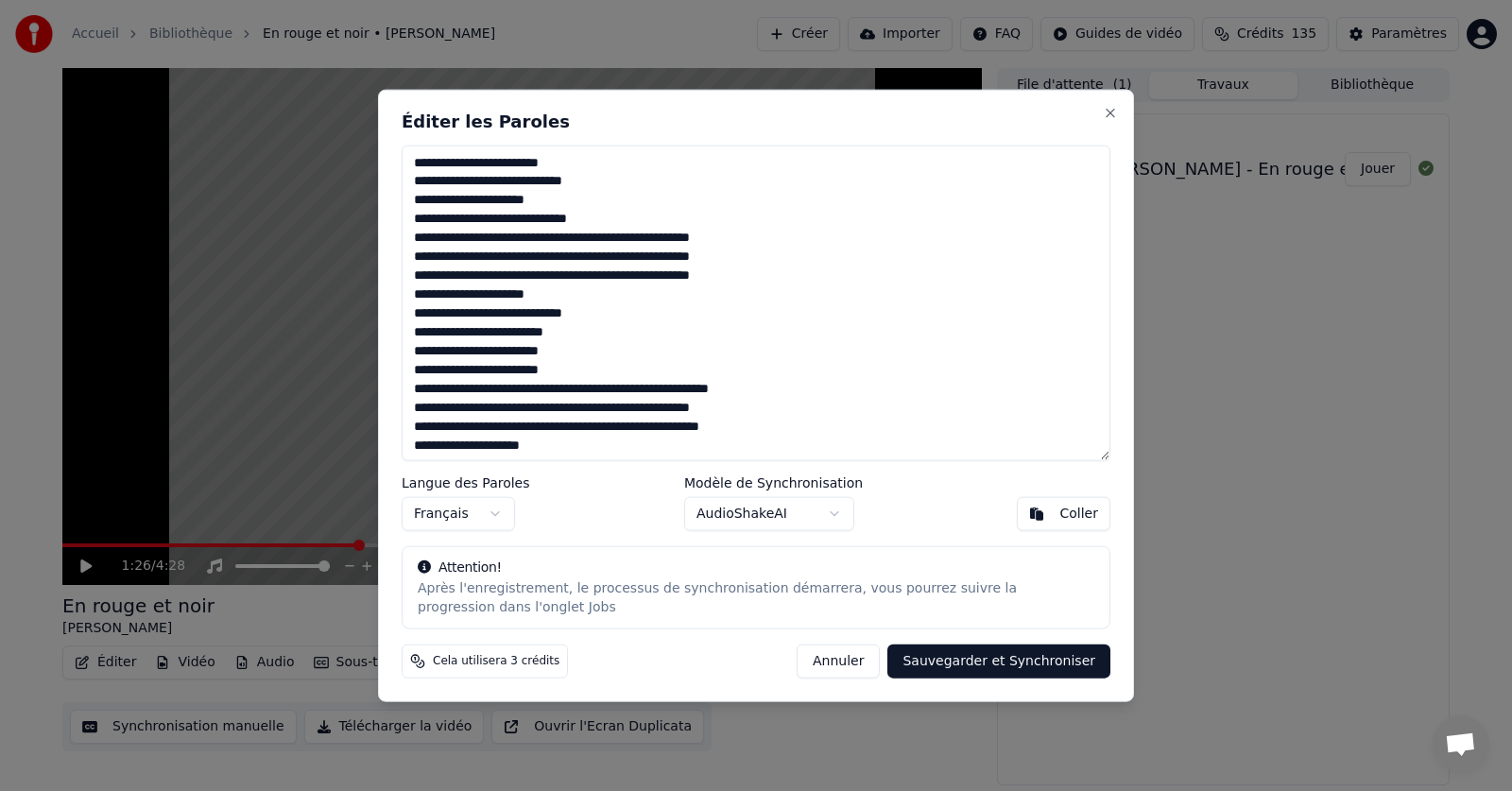
click at [601, 430] on textarea at bounding box center [755, 303] width 708 height 317
click at [598, 430] on textarea at bounding box center [755, 303] width 708 height 317
click at [420, 450] on textarea at bounding box center [755, 303] width 708 height 317
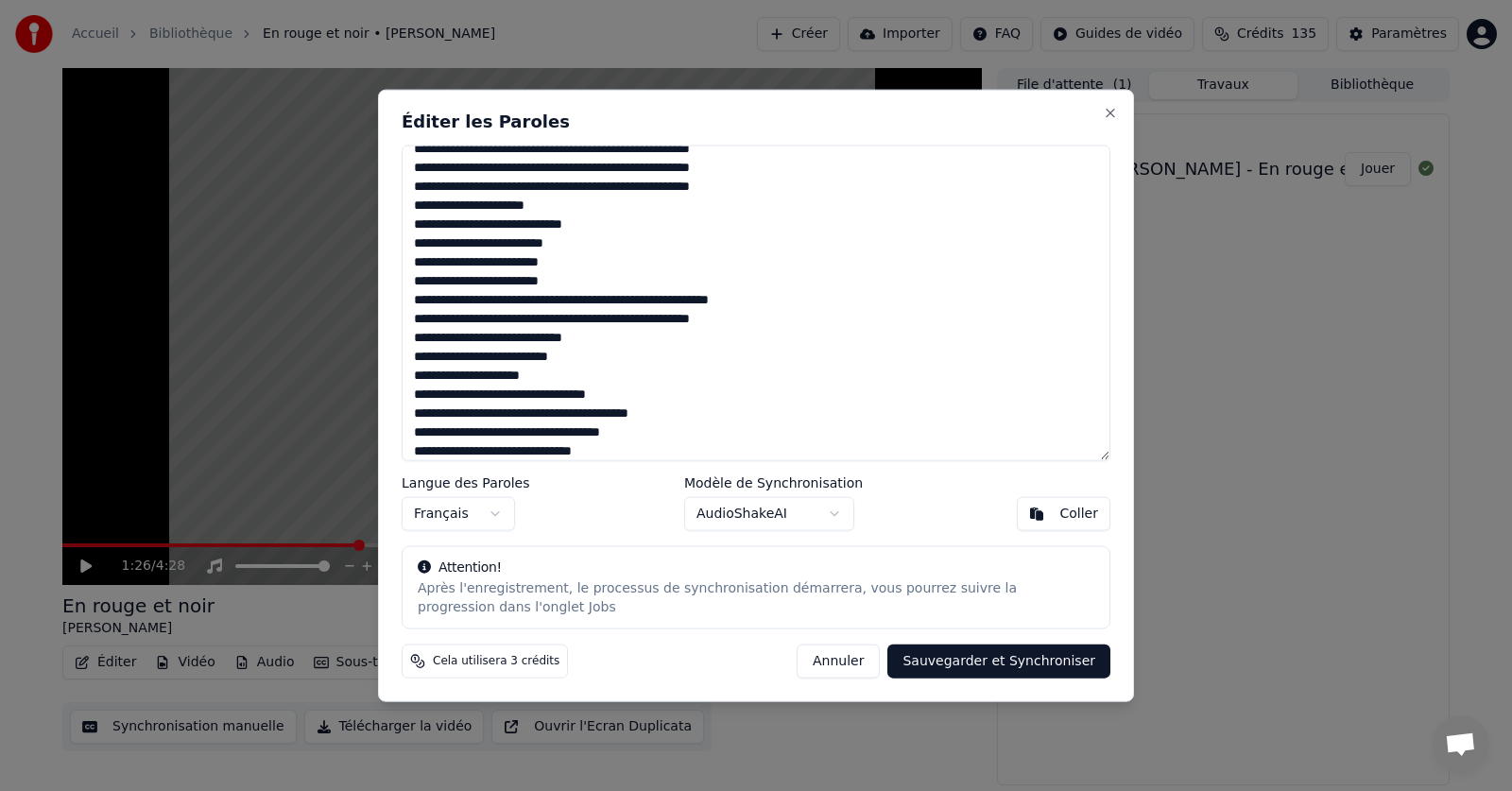
scroll to position [94, 0]
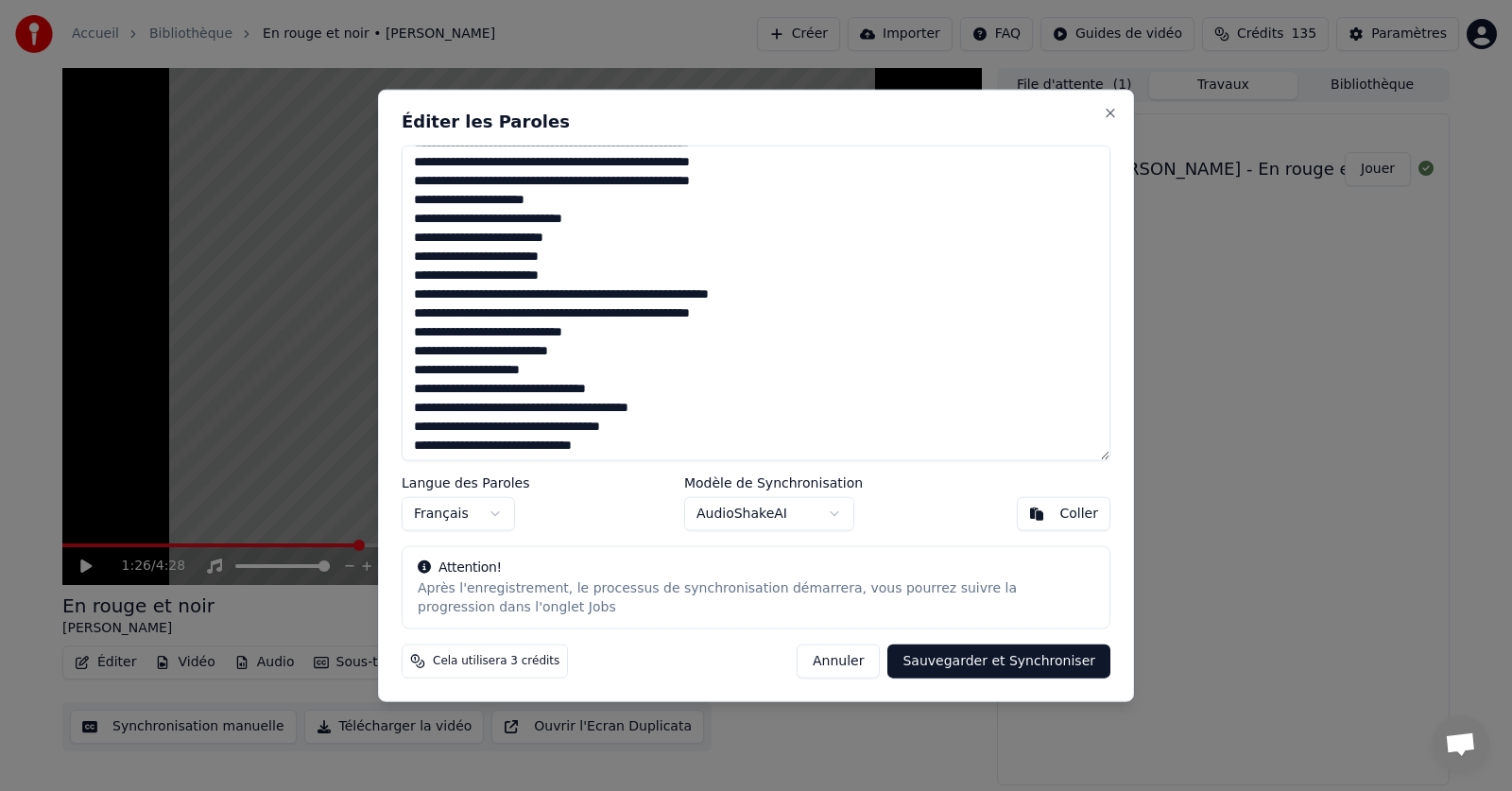
type textarea "**********"
click at [1037, 659] on button "Sauvegarder et Synchroniser" at bounding box center [998, 661] width 223 height 34
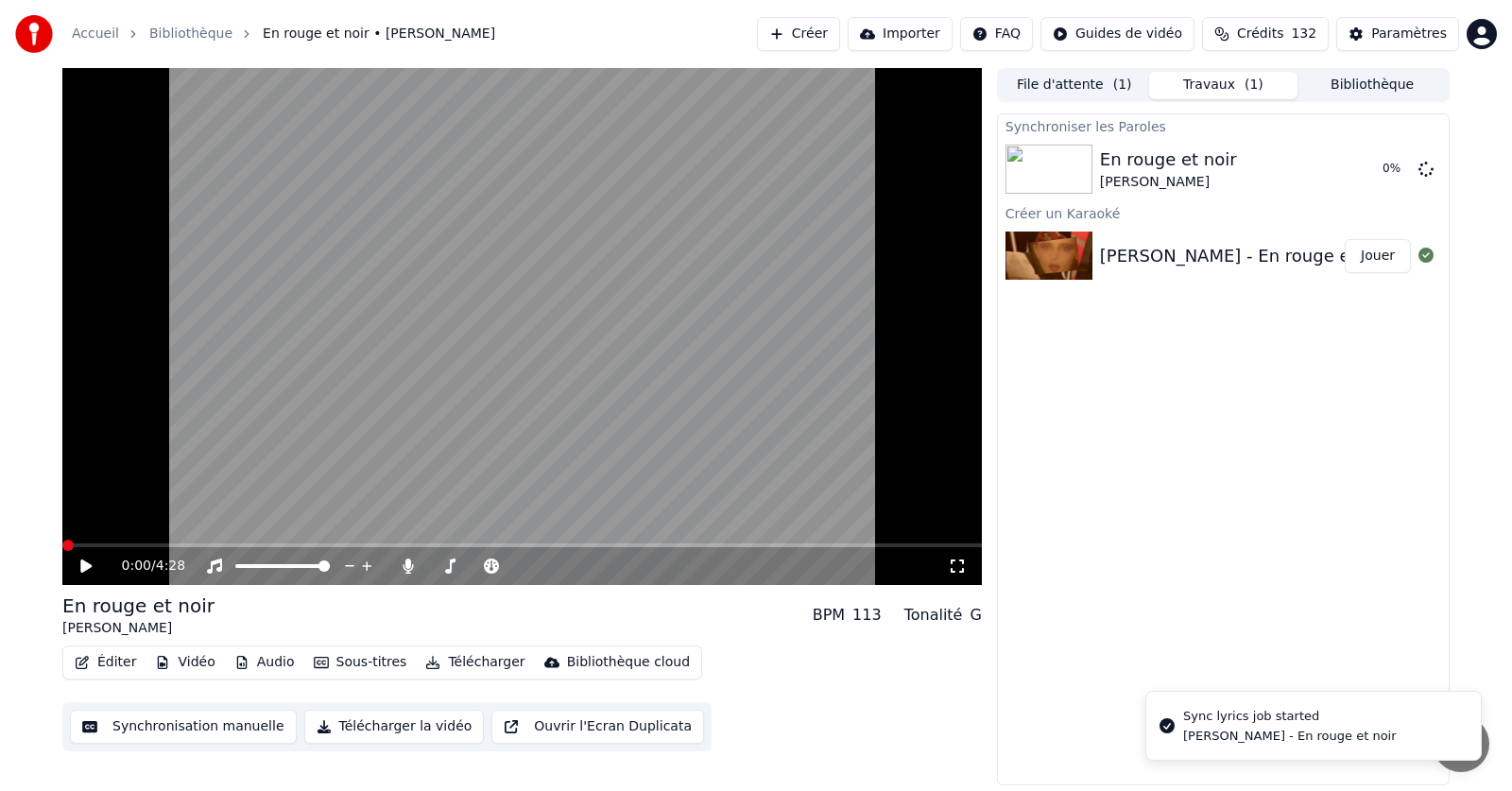
click at [62, 546] on span at bounding box center [68, 545] width 12 height 12
click at [230, 544] on span at bounding box center [146, 545] width 168 height 4
click at [104, 562] on icon at bounding box center [100, 567] width 45 height 16
click at [115, 662] on button "Éditer" at bounding box center [105, 662] width 77 height 26
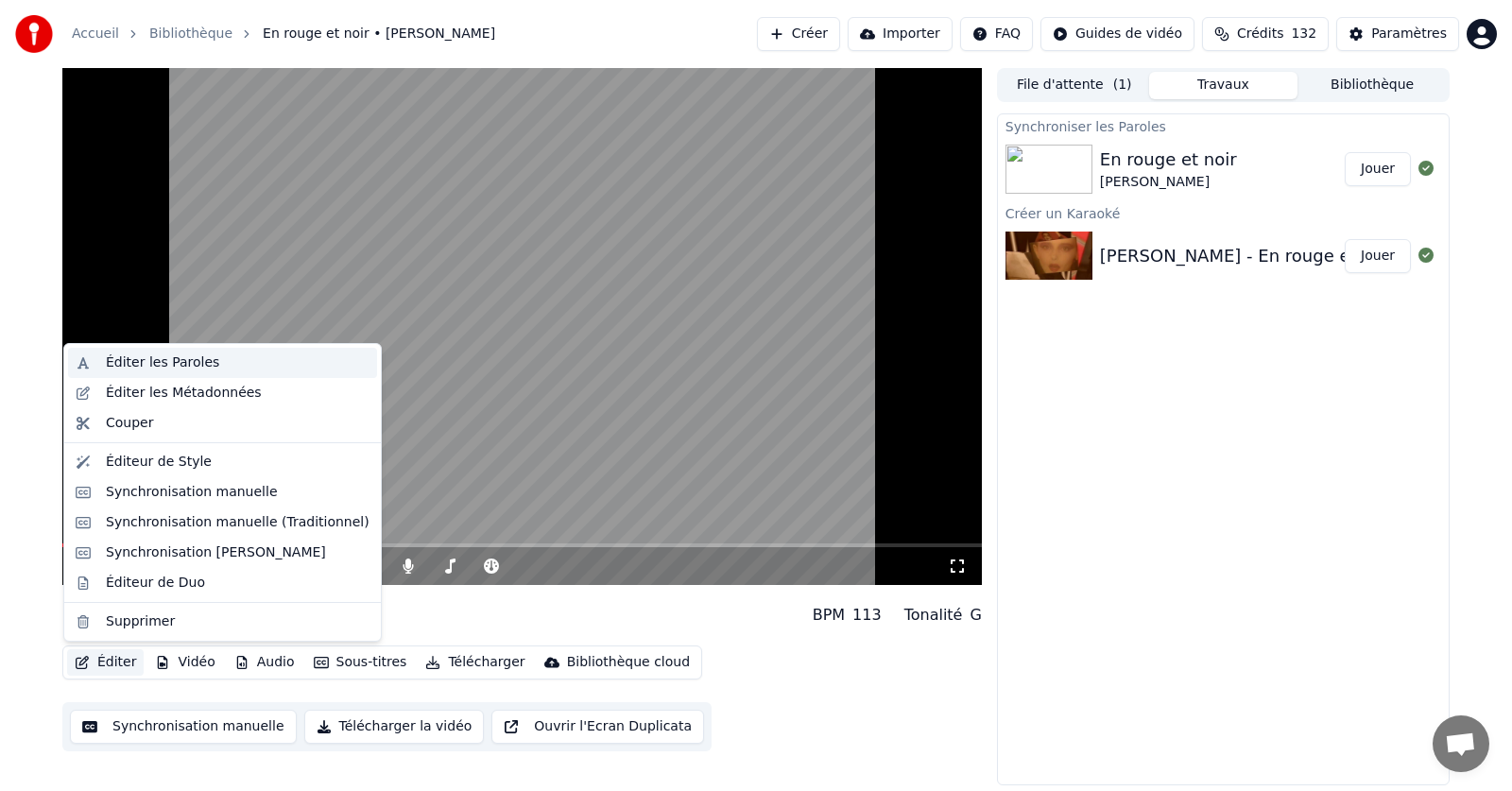
click at [133, 363] on div "Éditer les Paroles" at bounding box center [162, 362] width 114 height 18
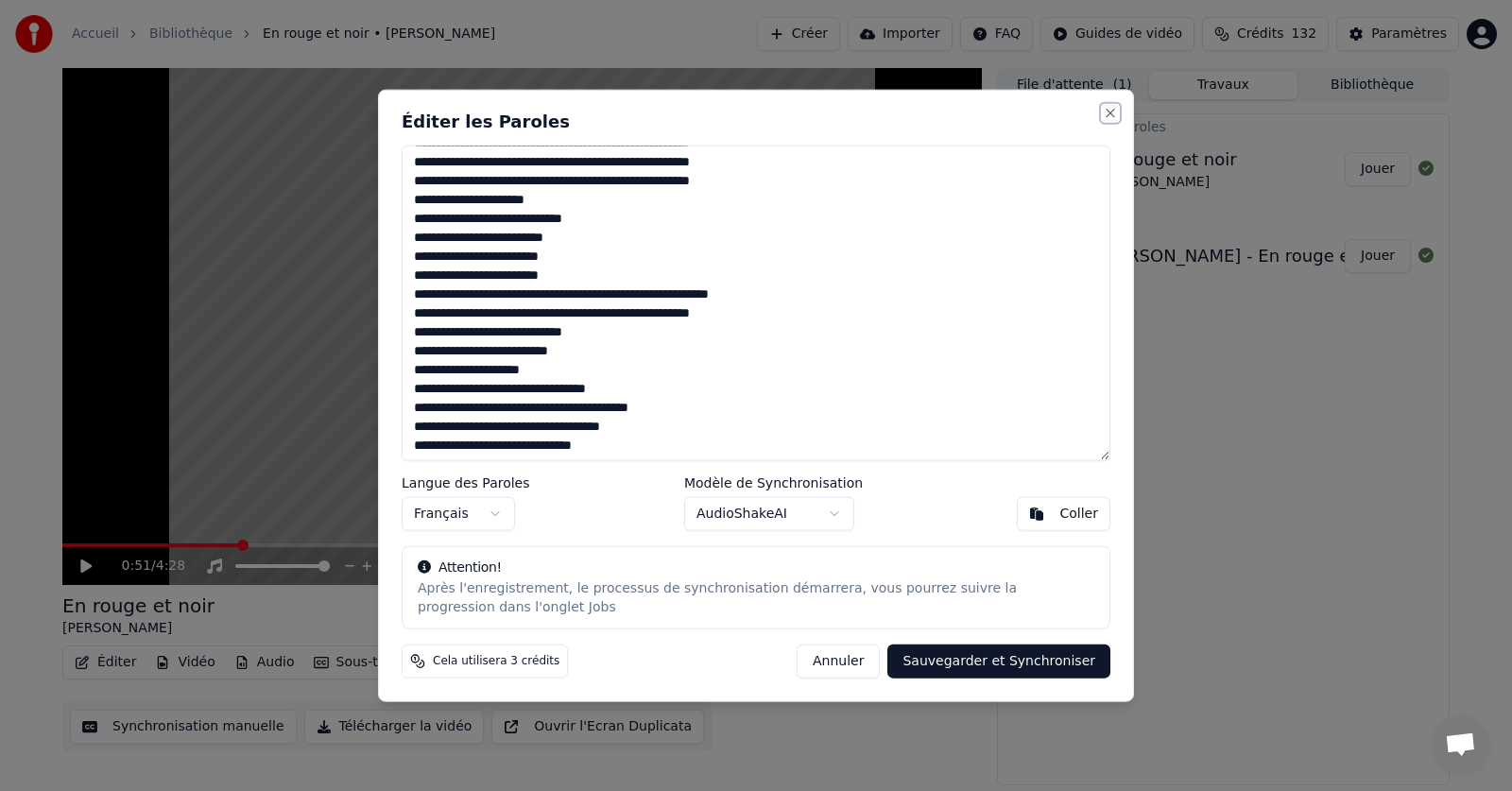
click at [1103, 114] on button "Close" at bounding box center [1111, 113] width 16 height 16
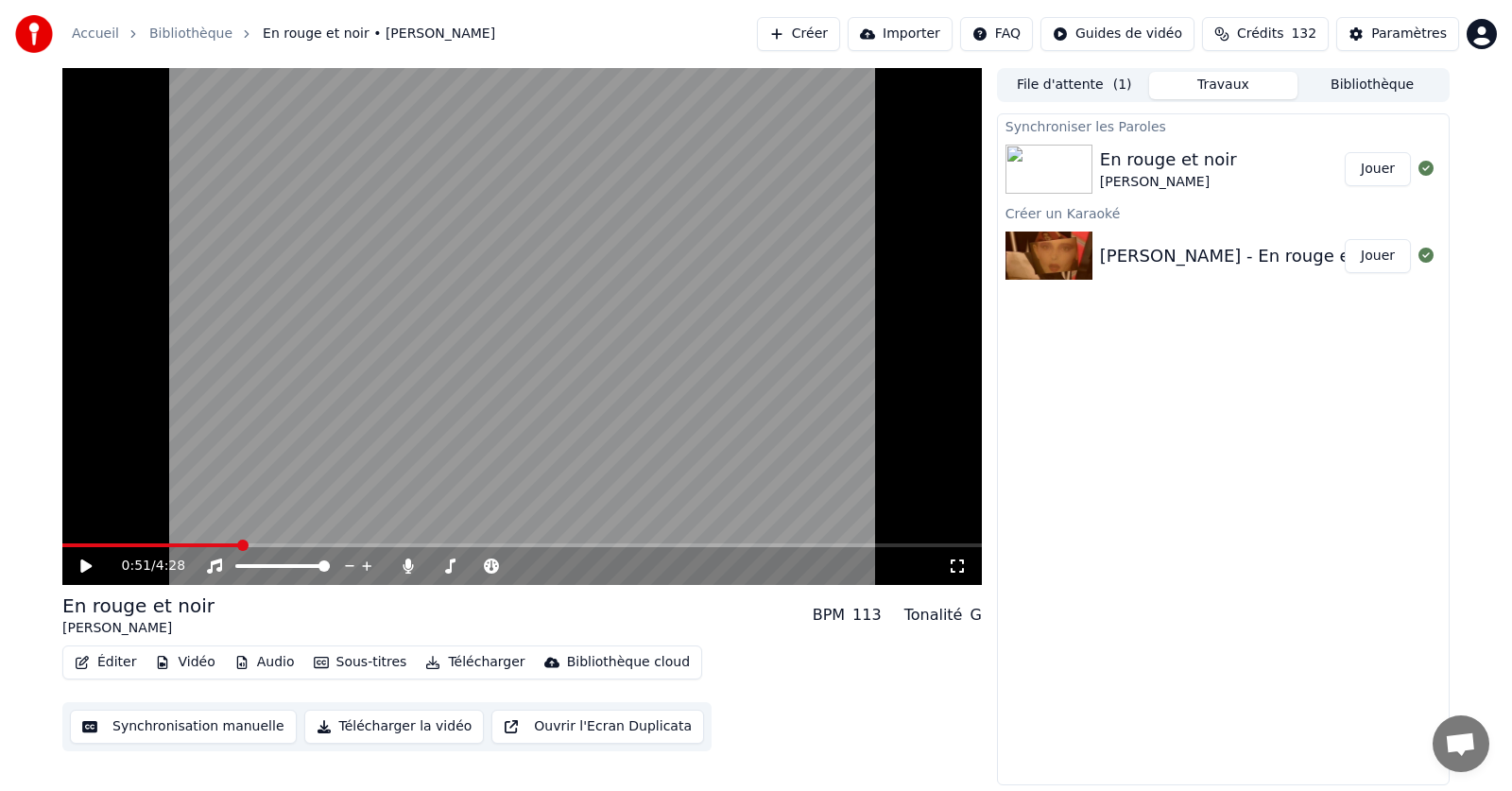
click at [90, 567] on icon at bounding box center [100, 567] width 45 height 16
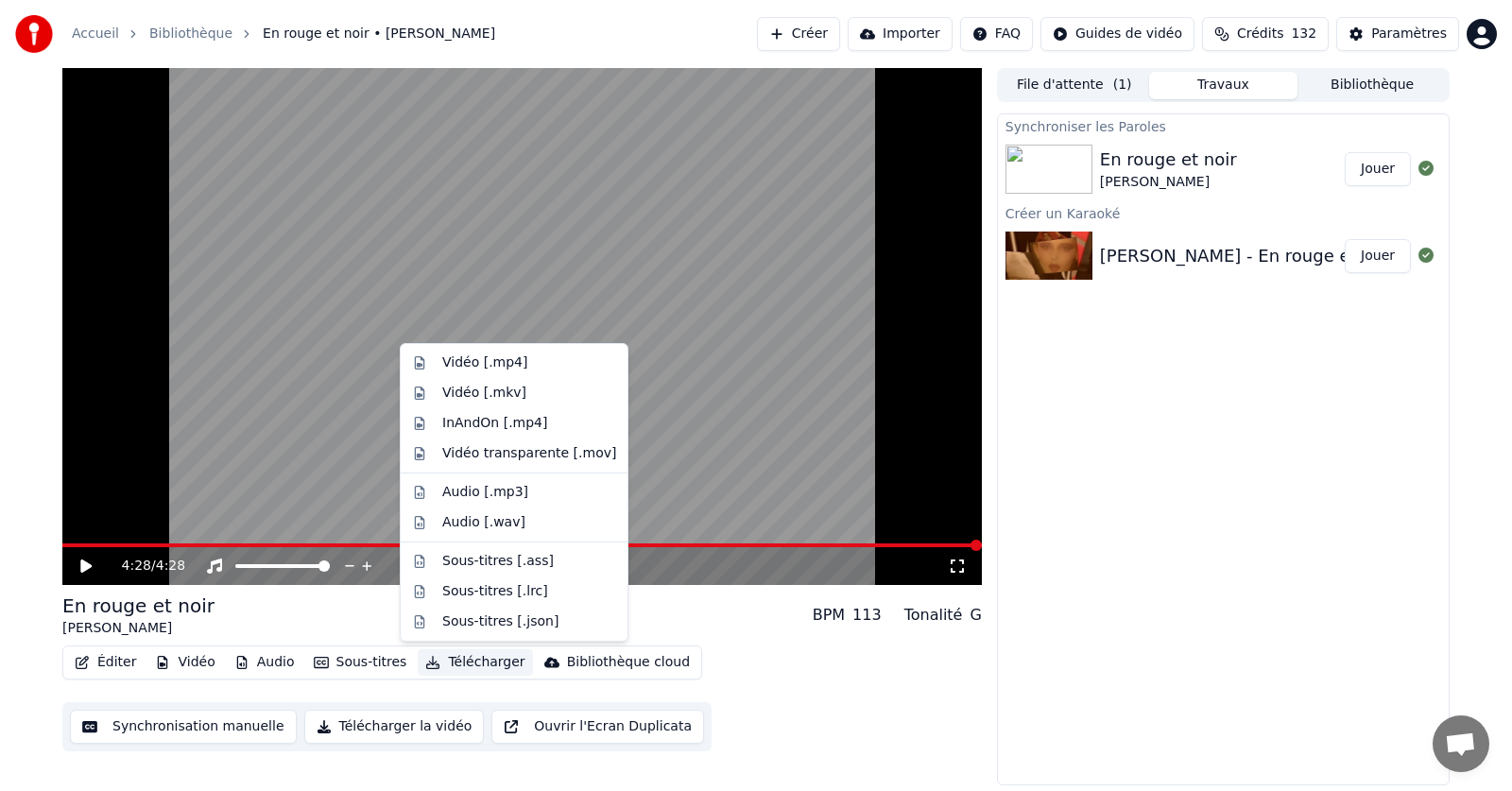
click at [462, 661] on button "Télécharger" at bounding box center [475, 662] width 115 height 26
click at [472, 361] on div "Vidéo [.mp4]" at bounding box center [485, 362] width 86 height 18
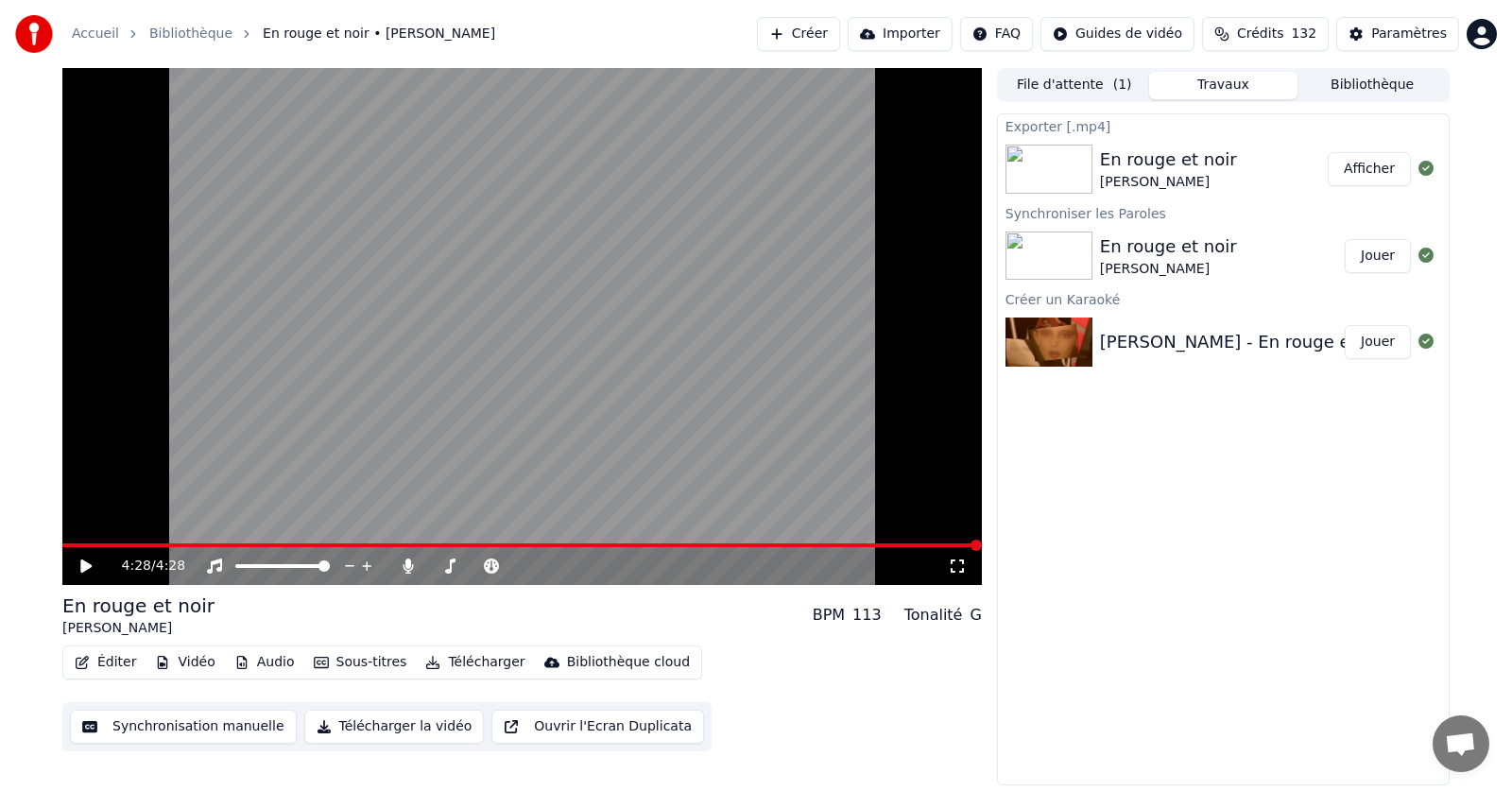
click at [1375, 169] on button "Afficher" at bounding box center [1369, 169] width 84 height 34
click at [411, 566] on icon at bounding box center [407, 567] width 18 height 16
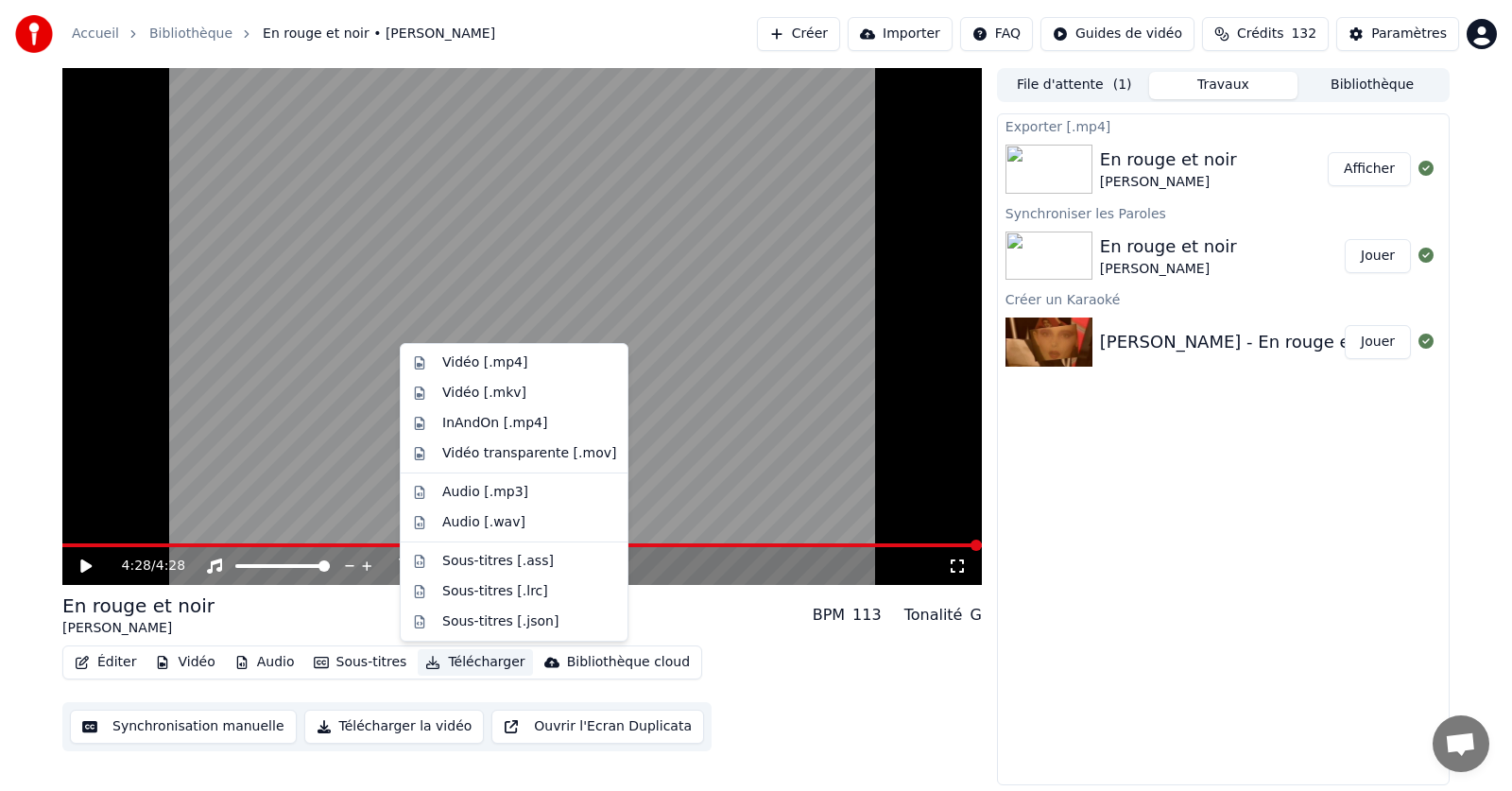
click at [453, 664] on button "Télécharger" at bounding box center [475, 662] width 115 height 26
click at [464, 359] on div "Vidéo [.mp4]" at bounding box center [485, 362] width 86 height 18
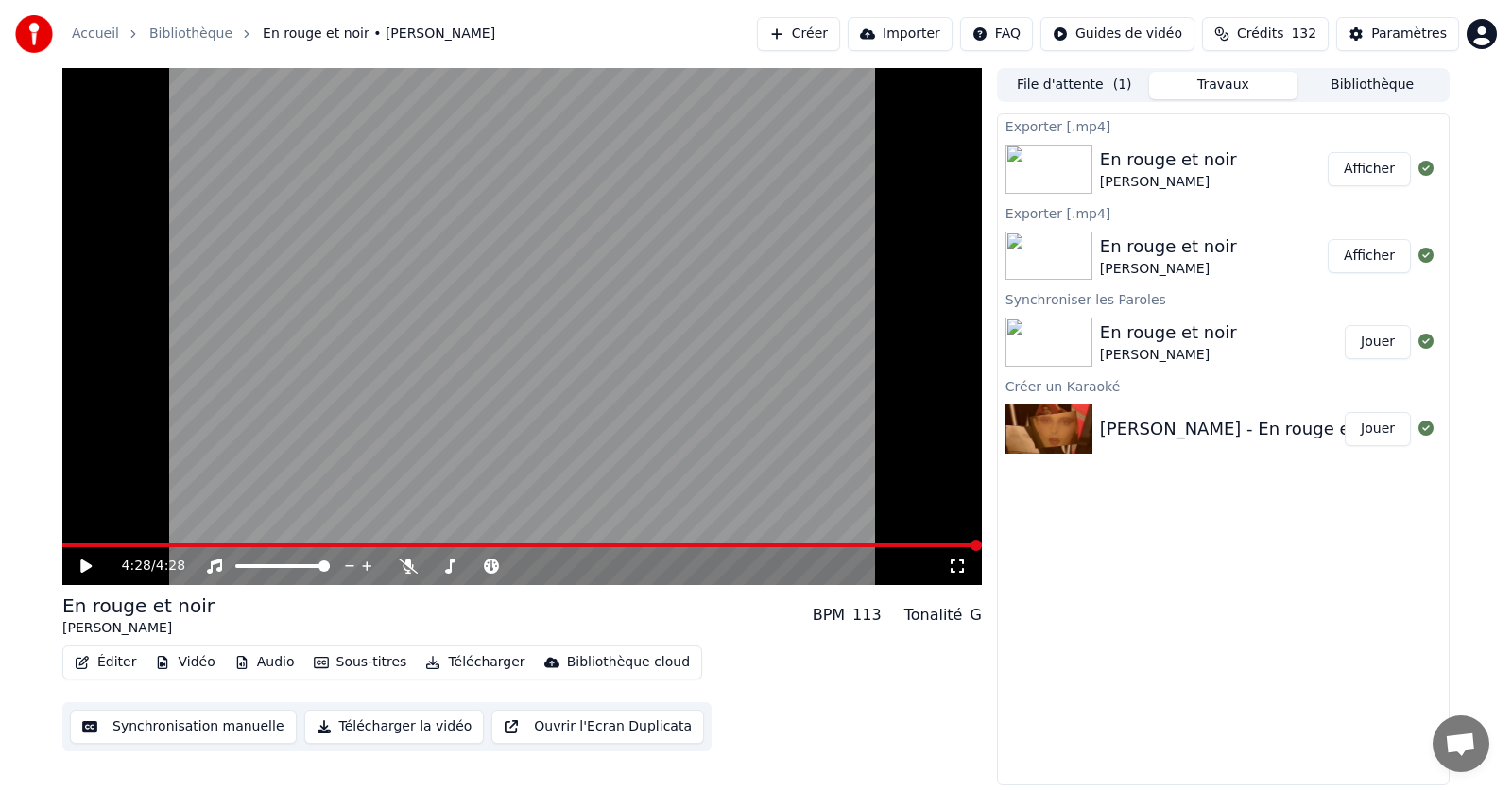
click at [1367, 173] on button "Afficher" at bounding box center [1369, 169] width 84 height 34
